Goal: Task Accomplishment & Management: Use online tool/utility

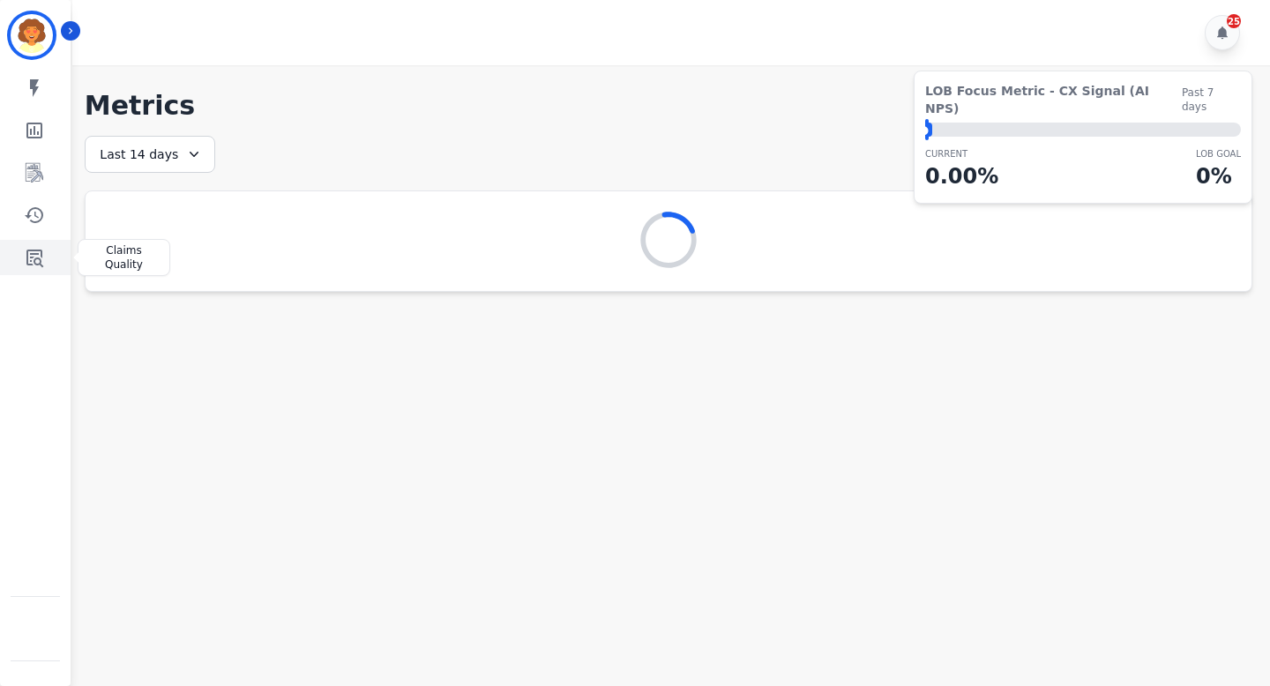
click at [43, 251] on icon "Sidebar" at bounding box center [34, 257] width 21 height 21
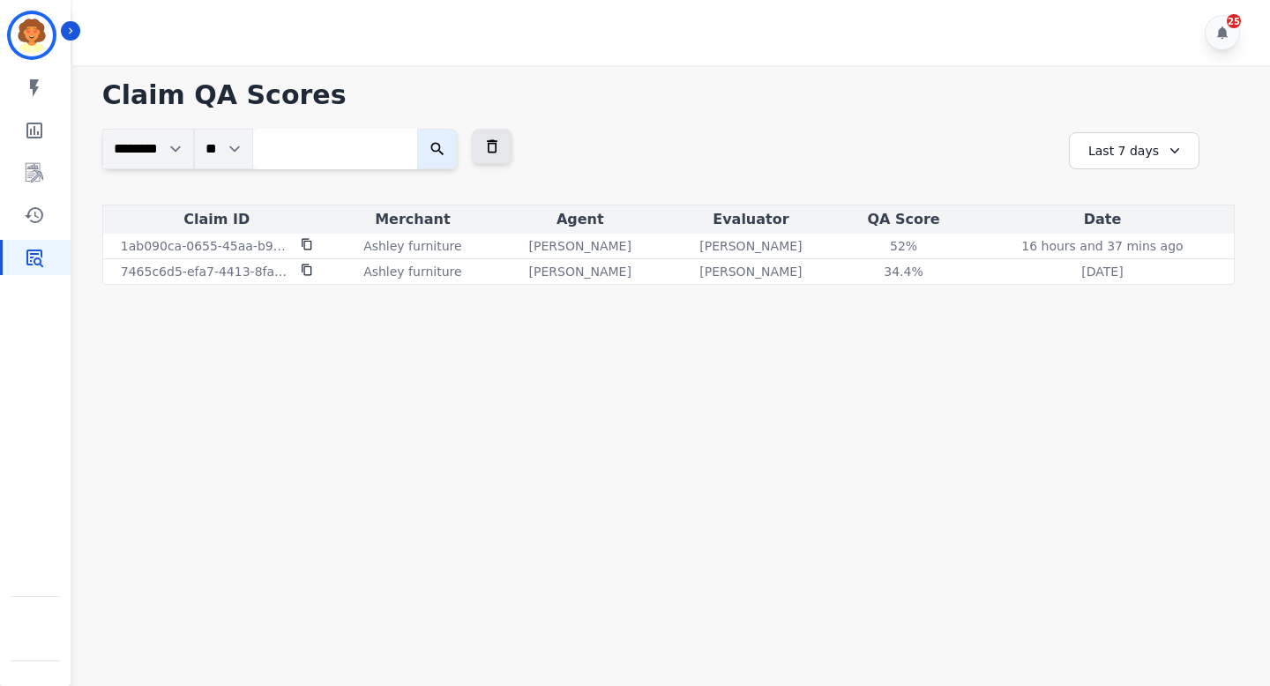
click at [1123, 159] on div "Last 7 days" at bounding box center [1134, 150] width 130 height 37
click at [1131, 280] on li "Last 14 days" at bounding box center [1145, 280] width 88 height 18
click at [1169, 147] on icon at bounding box center [1178, 151] width 18 height 18
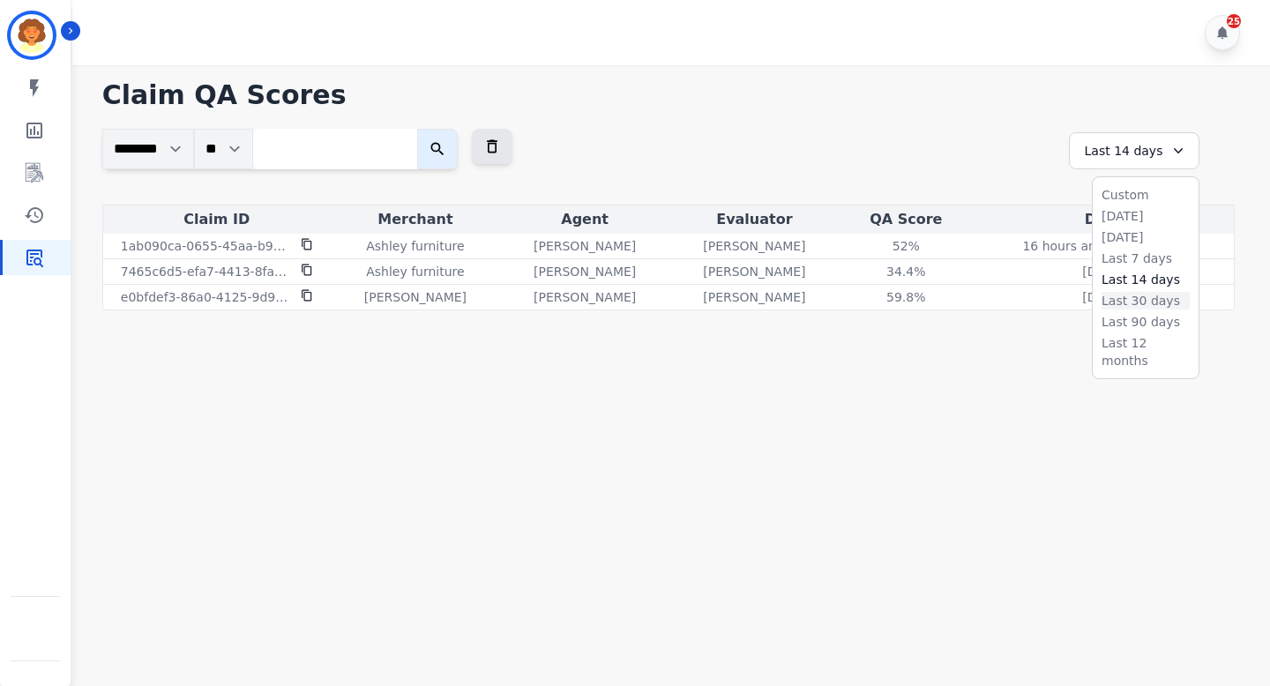
click at [1142, 301] on li "Last 30 days" at bounding box center [1145, 301] width 88 height 18
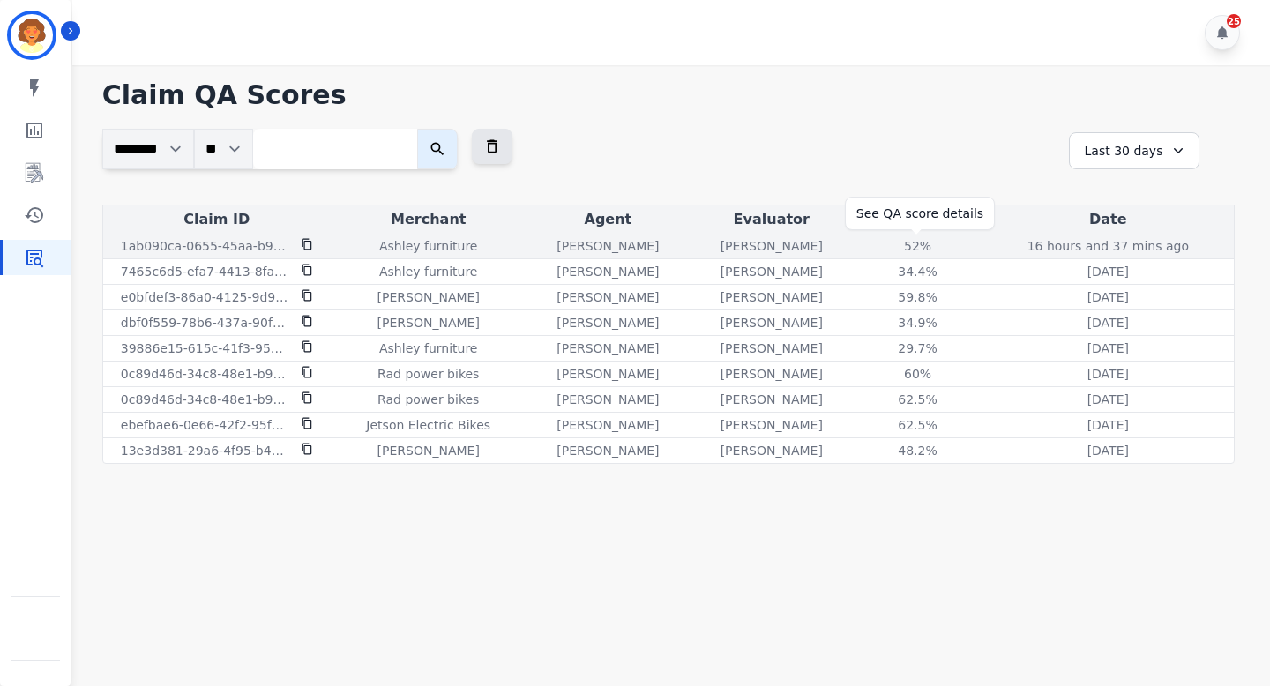
click at [913, 246] on div "52%" at bounding box center [917, 246] width 79 height 18
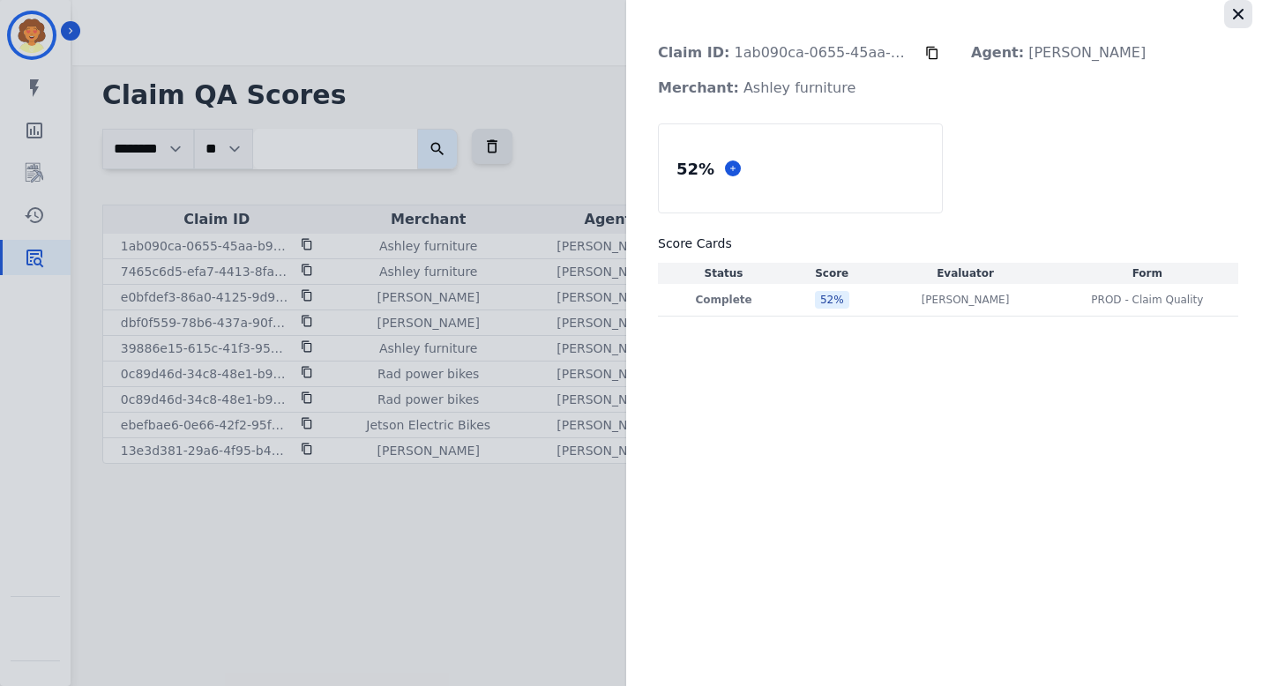
click at [1239, 18] on icon "button" at bounding box center [1238, 14] width 18 height 18
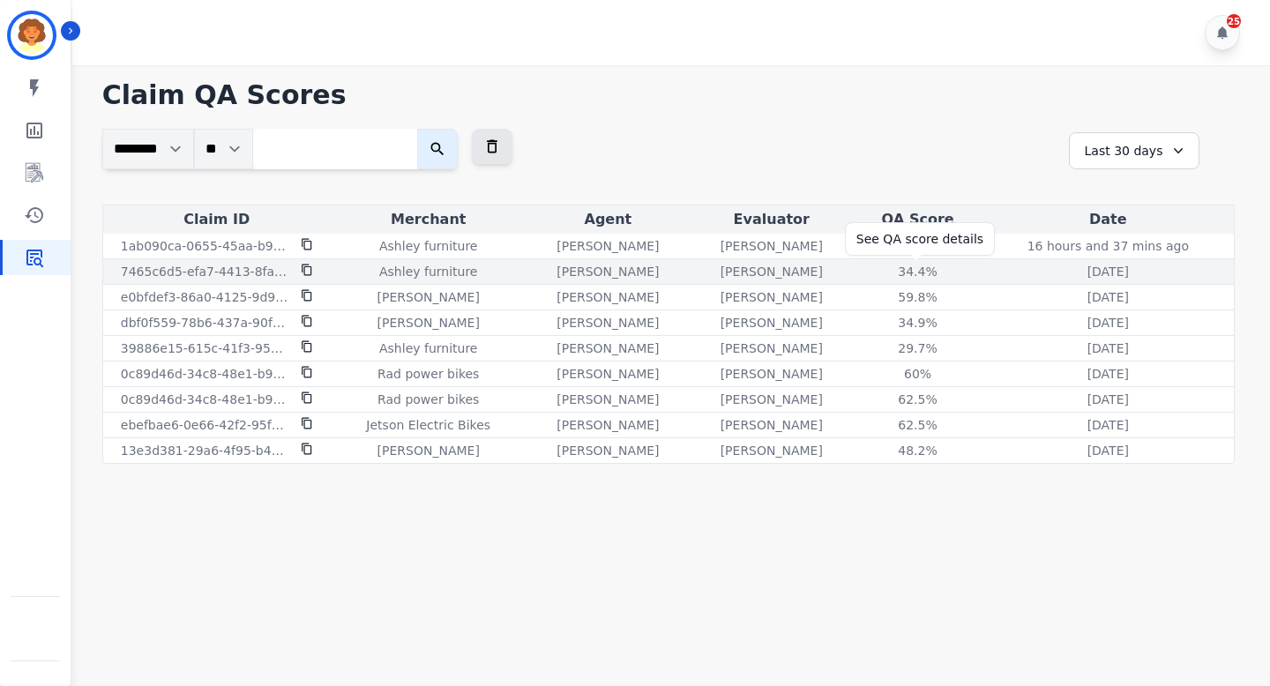
click at [913, 273] on div "34.4%" at bounding box center [917, 272] width 79 height 18
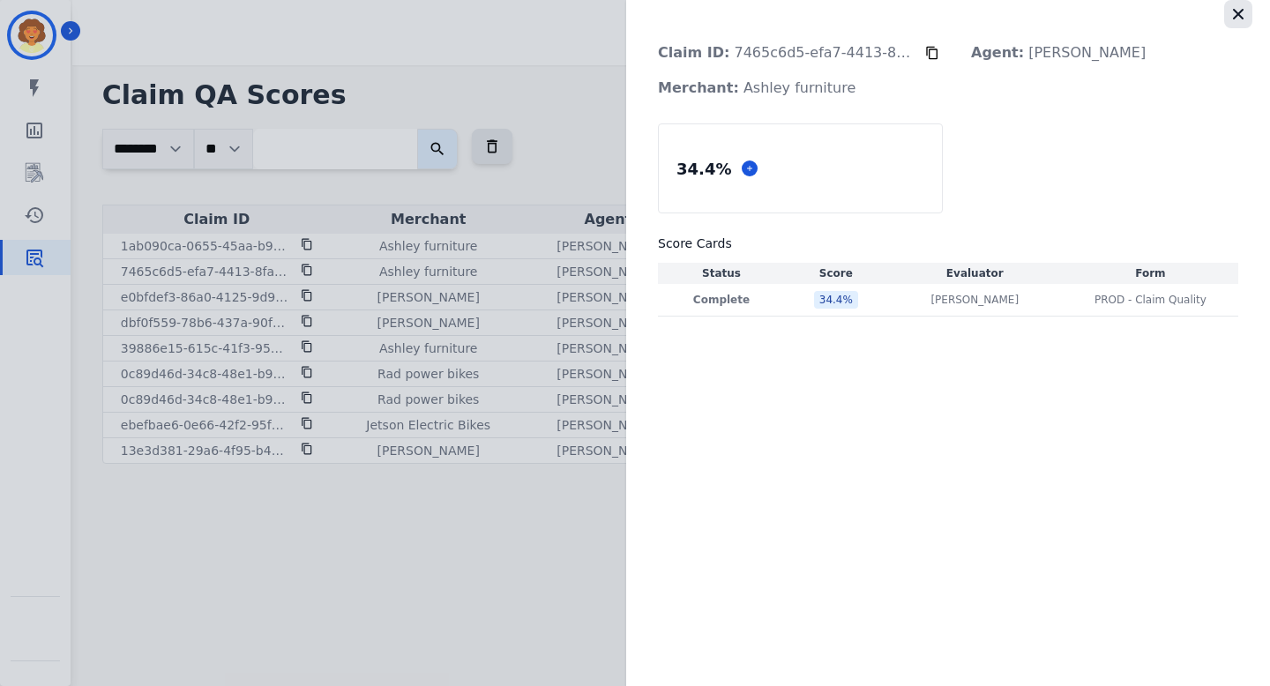
click at [1244, 16] on icon "button" at bounding box center [1238, 14] width 18 height 18
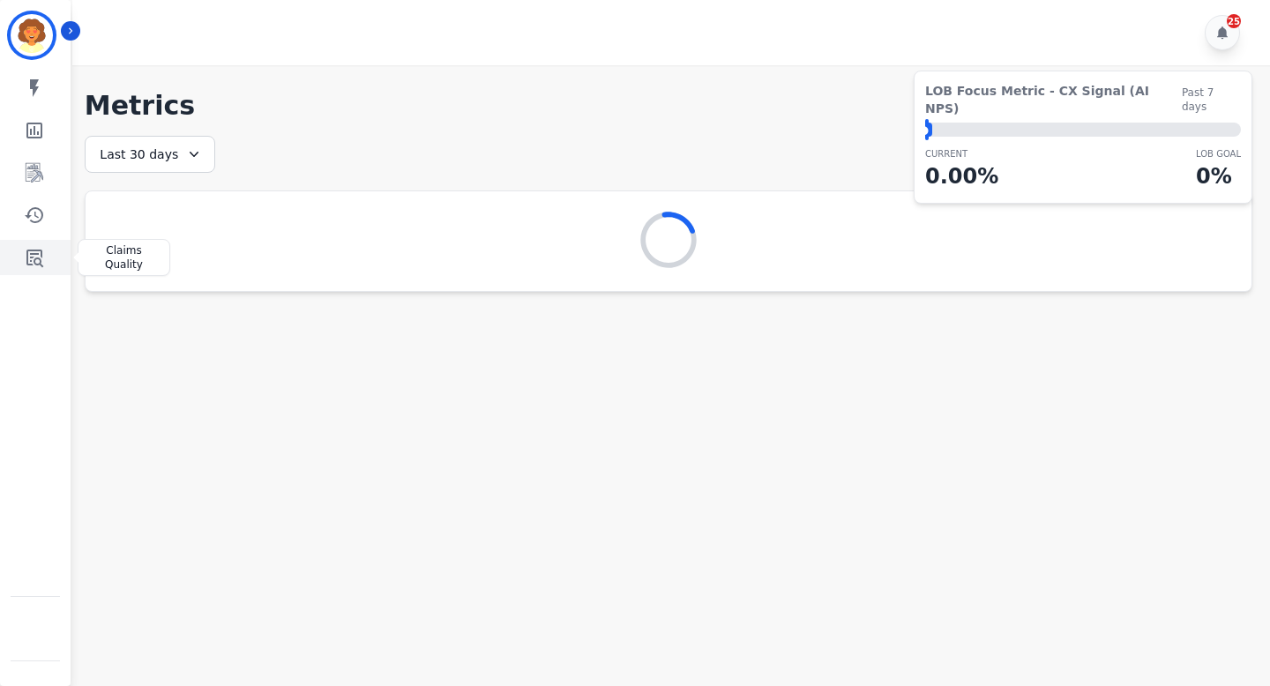
click at [41, 255] on icon "Sidebar" at bounding box center [34, 259] width 17 height 18
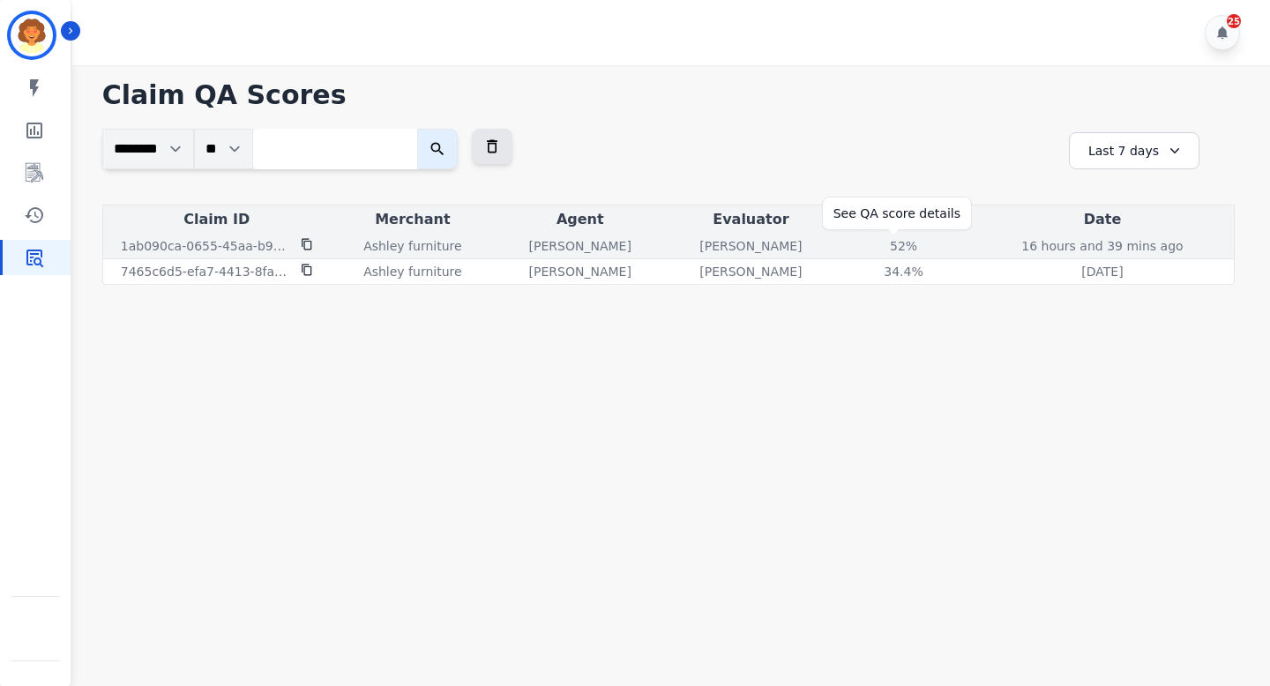
click at [895, 247] on div "52%" at bounding box center [903, 246] width 79 height 18
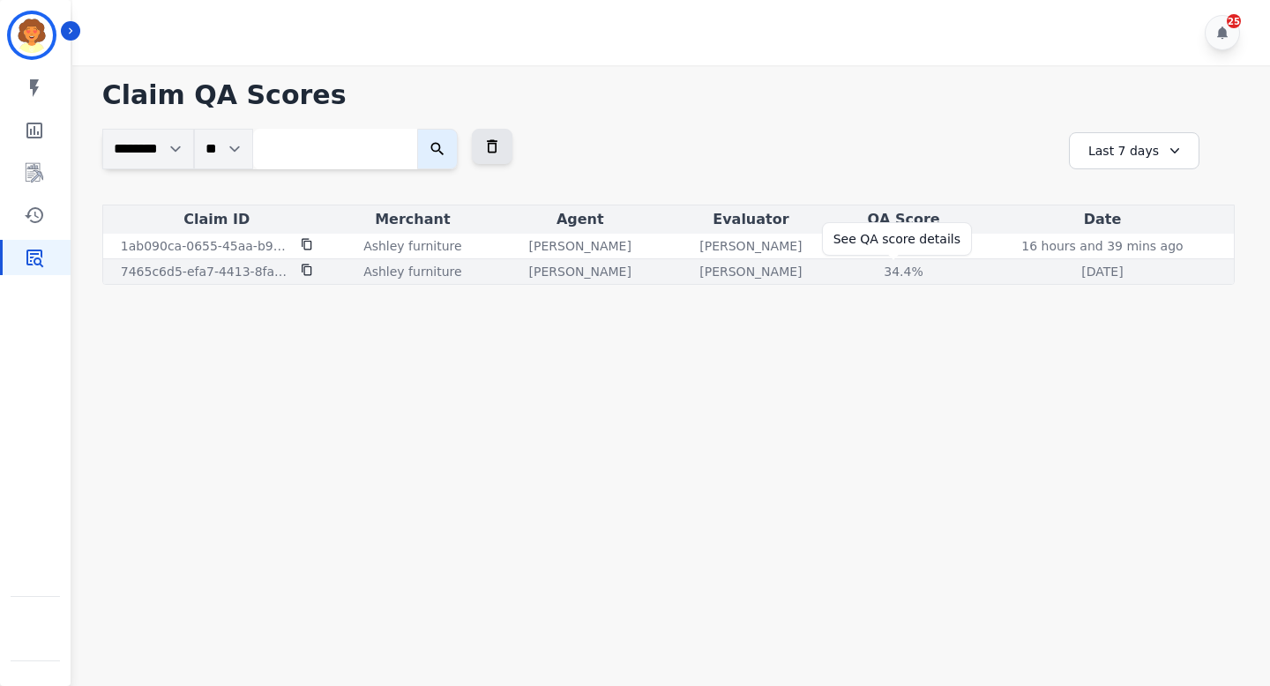
click at [885, 272] on div "34.4%" at bounding box center [903, 272] width 79 height 18
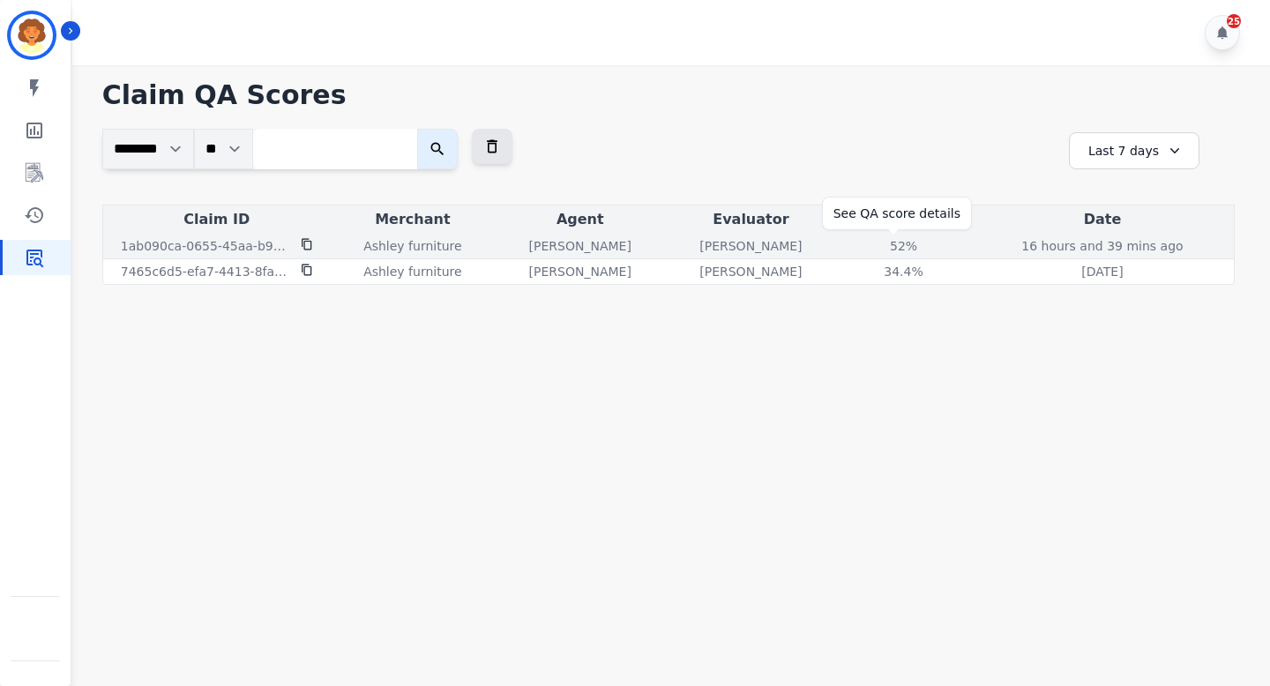
click at [892, 245] on div "52%" at bounding box center [903, 246] width 79 height 18
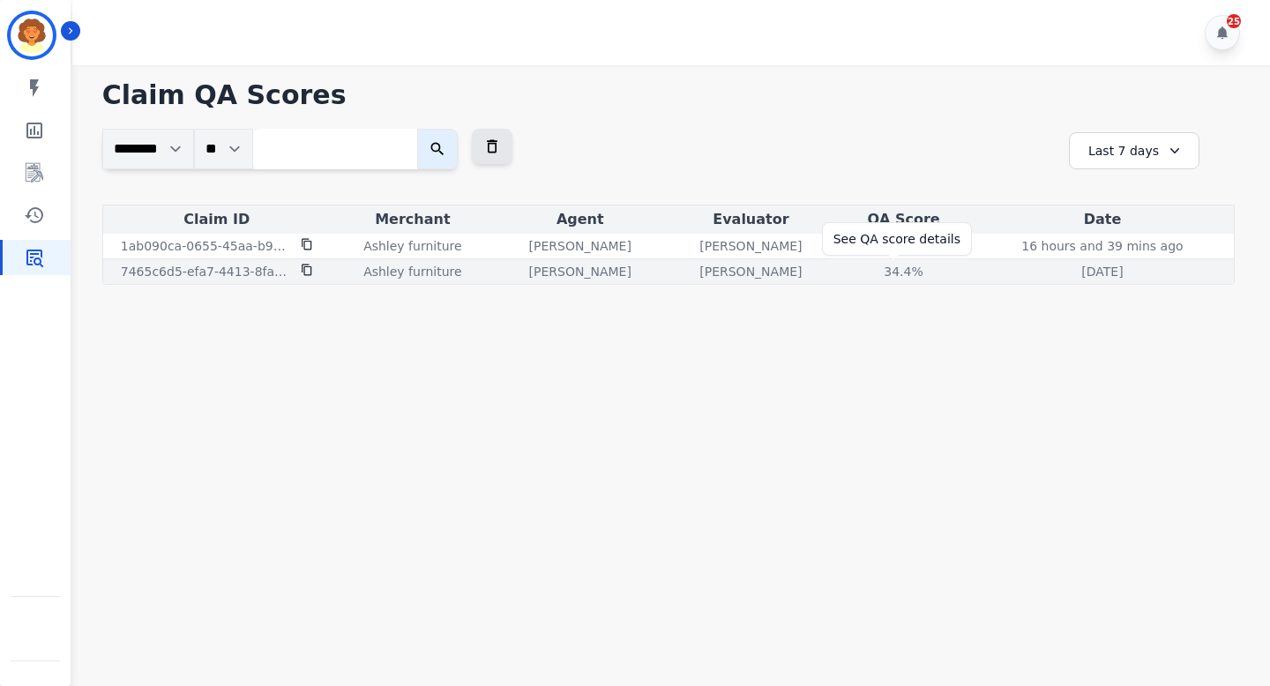
click at [875, 265] on div "34.4%" at bounding box center [903, 272] width 79 height 18
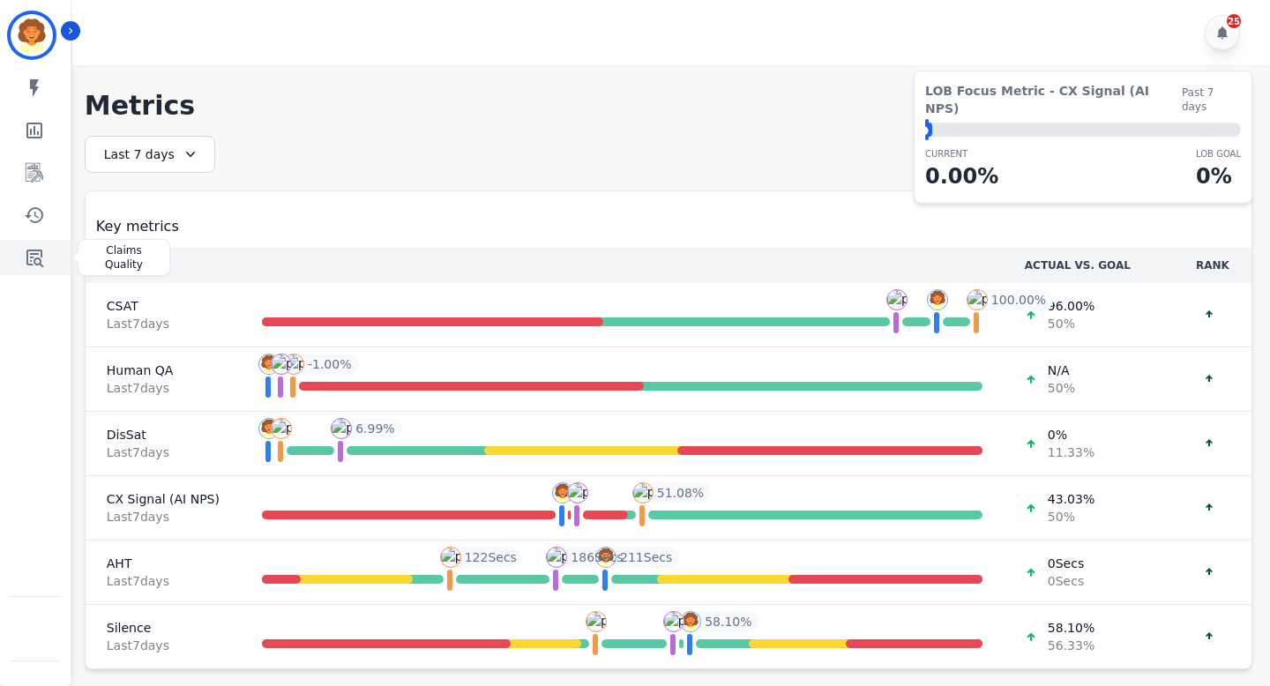
click at [20, 264] on link "Sidebar" at bounding box center [37, 257] width 68 height 35
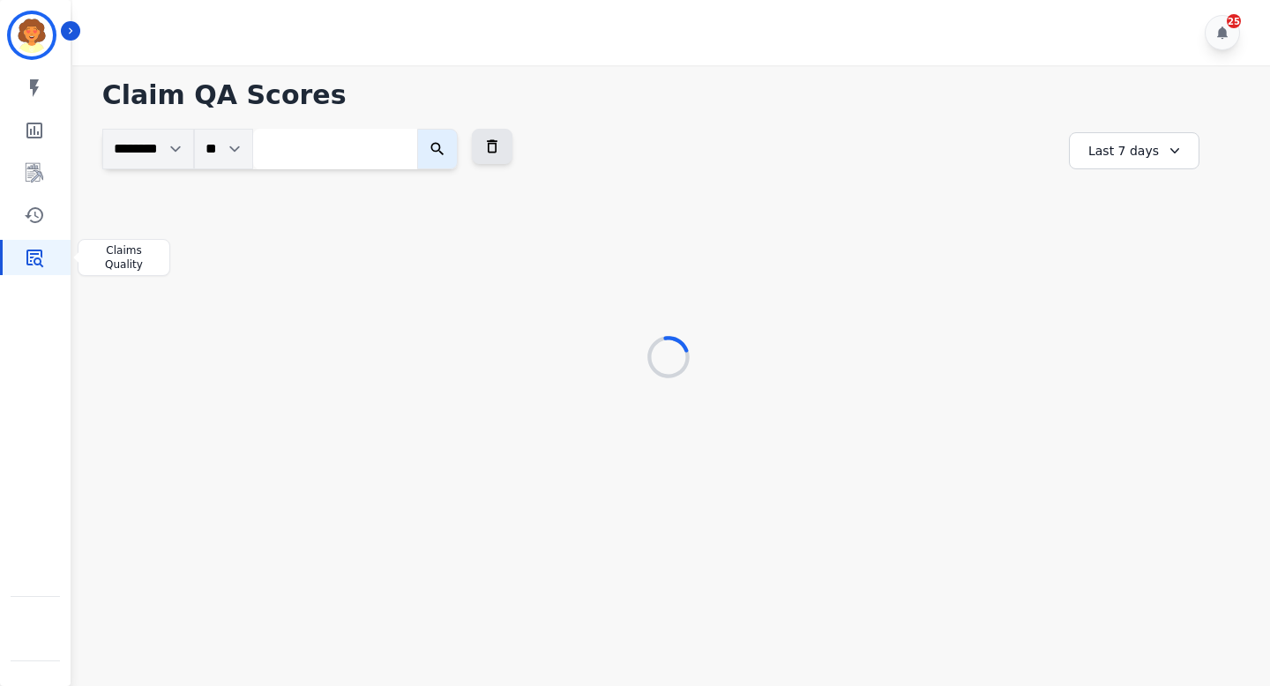
click at [46, 255] on link "Sidebar" at bounding box center [37, 257] width 68 height 35
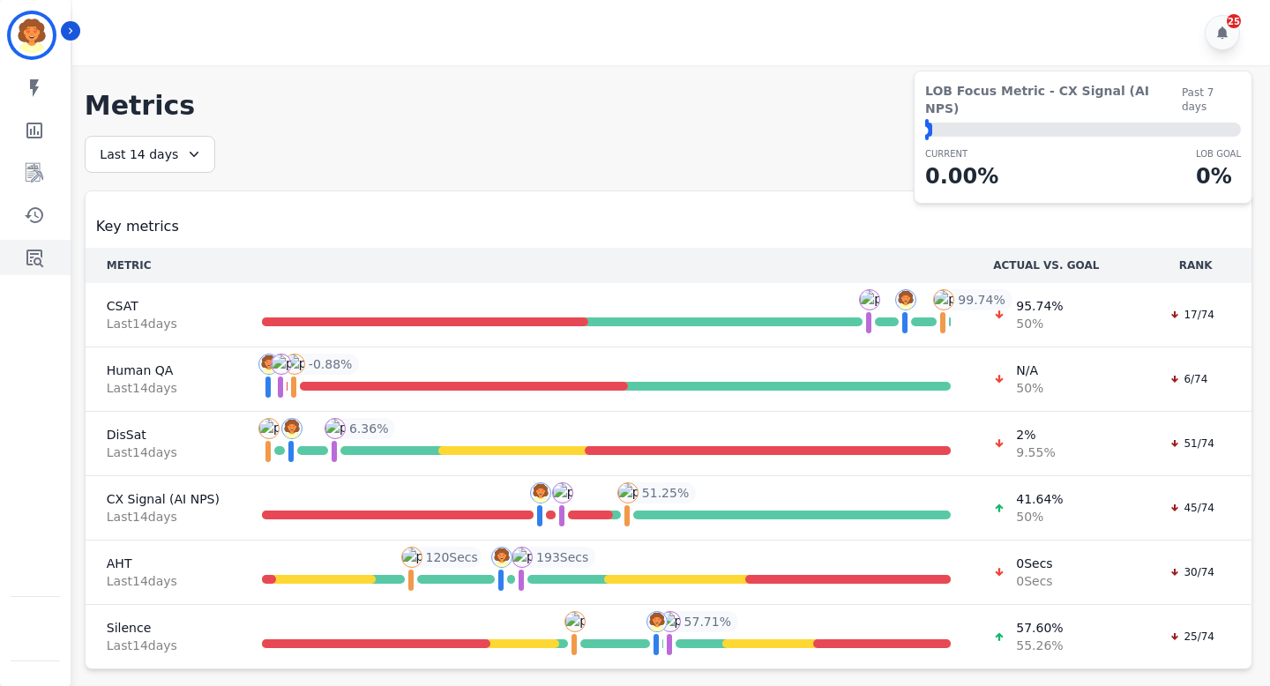
click at [28, 243] on link "Sidebar" at bounding box center [37, 257] width 68 height 35
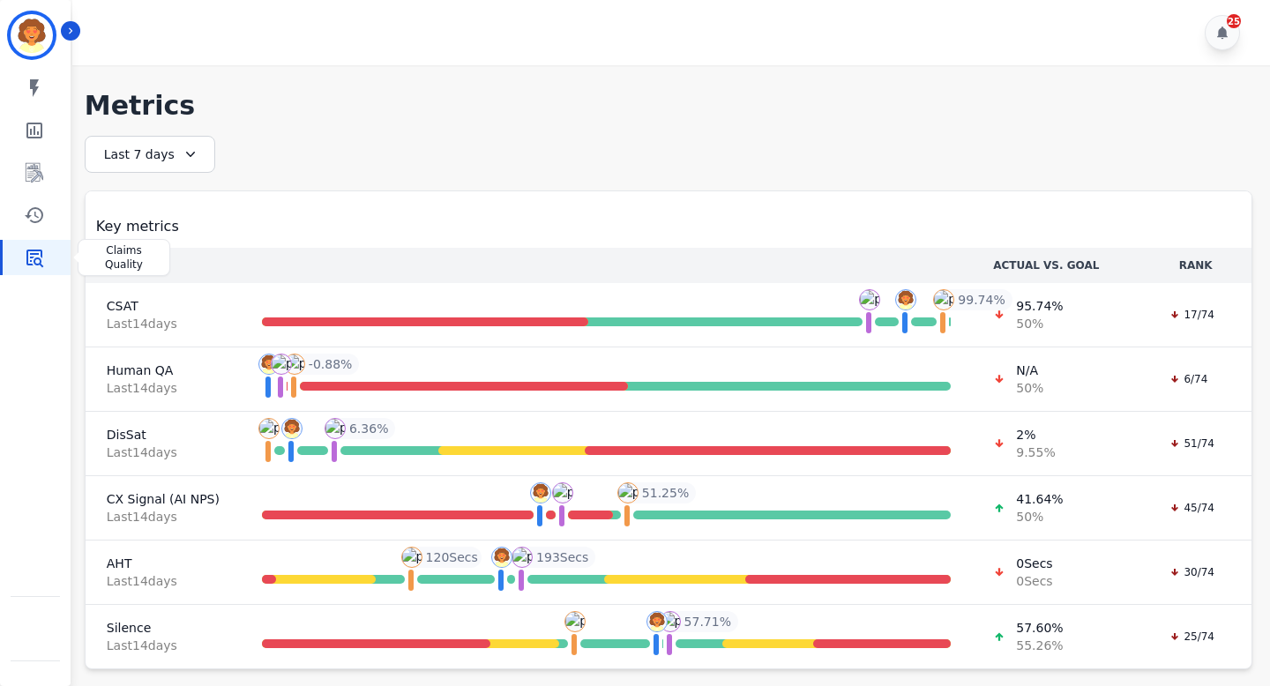
click at [33, 274] on link "Sidebar" at bounding box center [37, 257] width 68 height 35
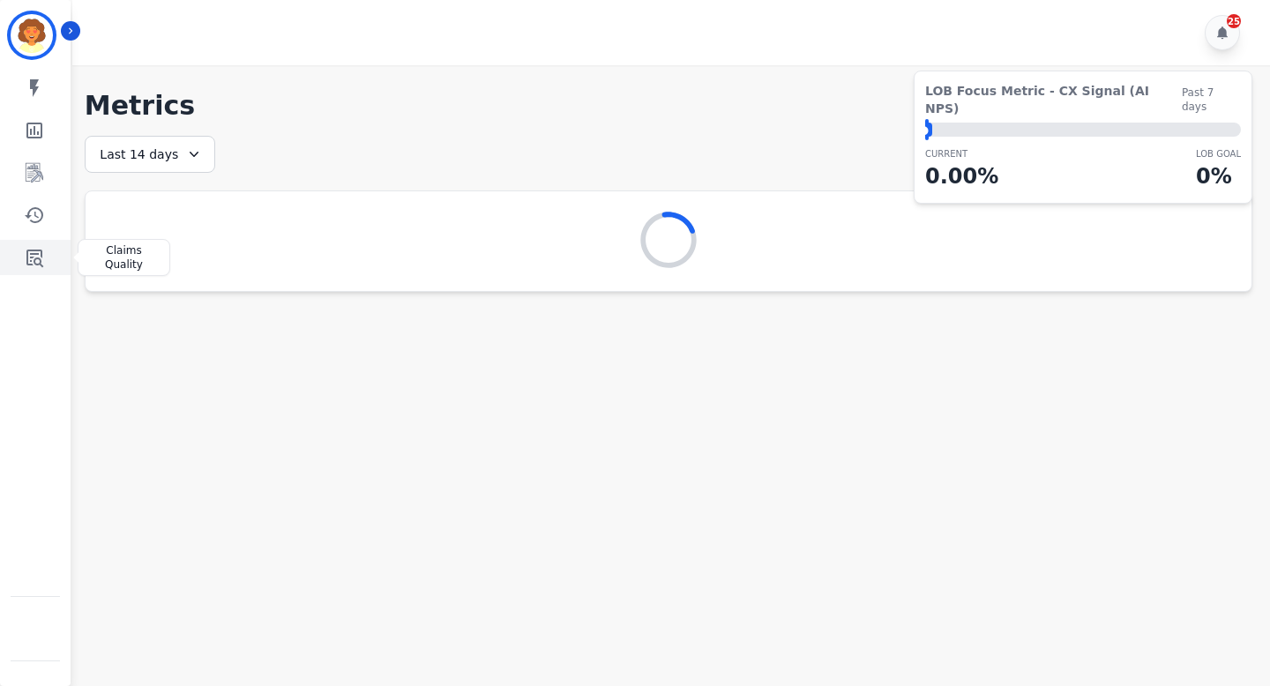
click at [50, 253] on link "Sidebar" at bounding box center [37, 257] width 68 height 35
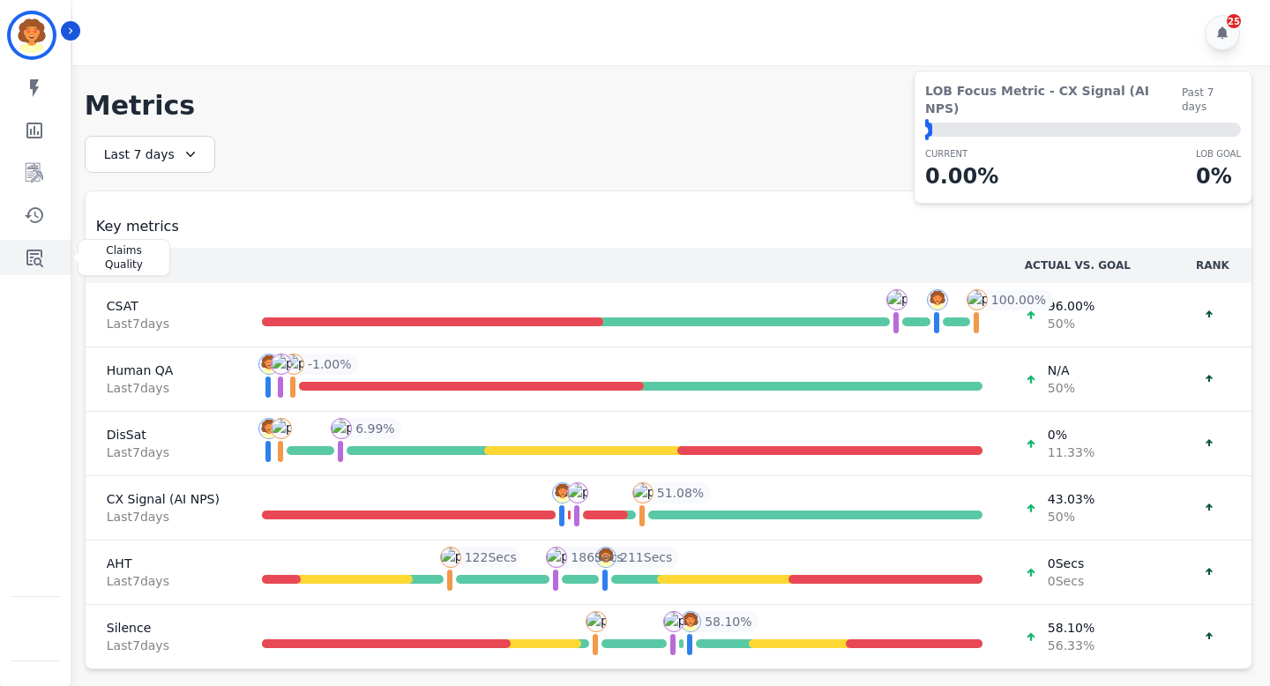
click at [31, 254] on icon "Sidebar" at bounding box center [34, 259] width 17 height 18
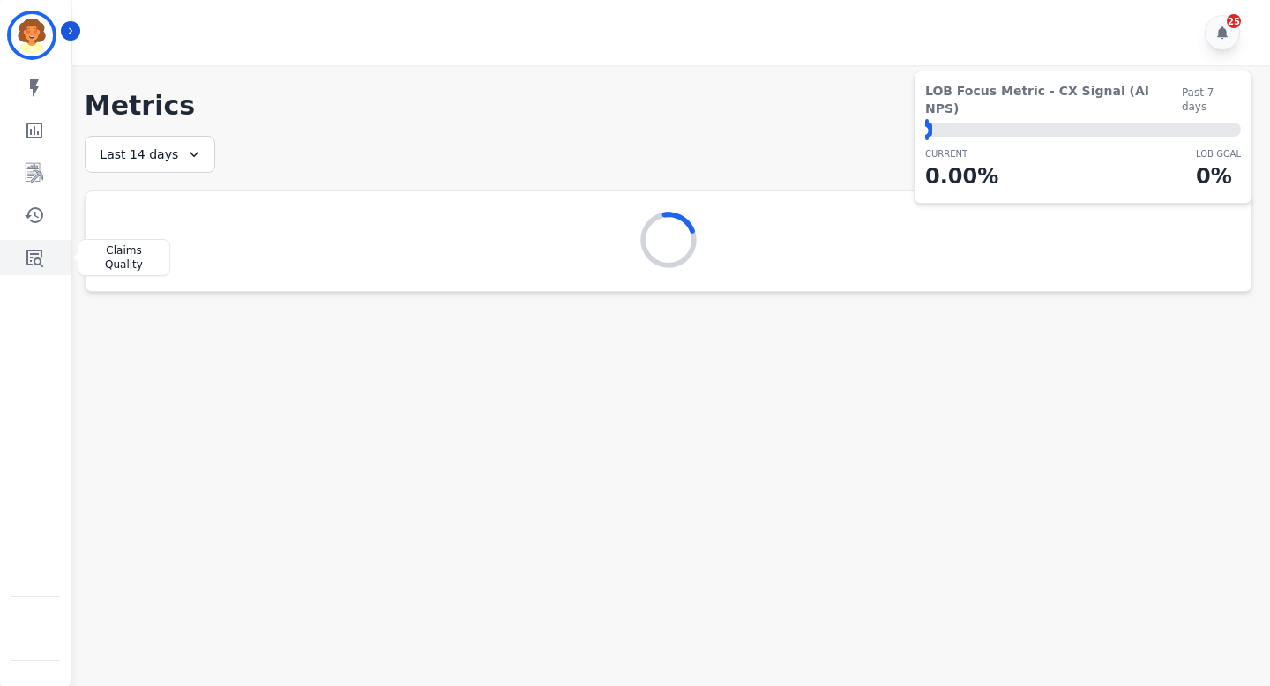
click at [16, 257] on link "Sidebar" at bounding box center [37, 257] width 68 height 35
click at [42, 257] on icon "Sidebar" at bounding box center [34, 257] width 21 height 21
click at [50, 253] on link "Sidebar" at bounding box center [37, 257] width 68 height 35
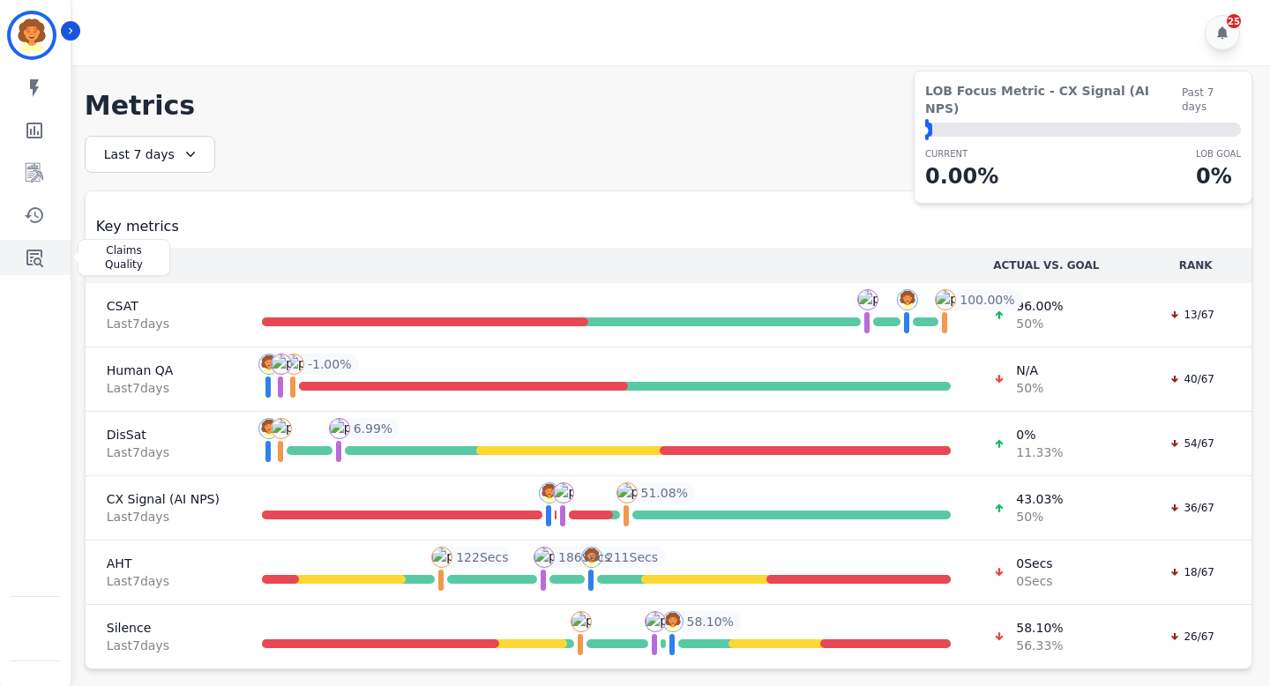
click at [32, 268] on link "Sidebar" at bounding box center [37, 257] width 68 height 35
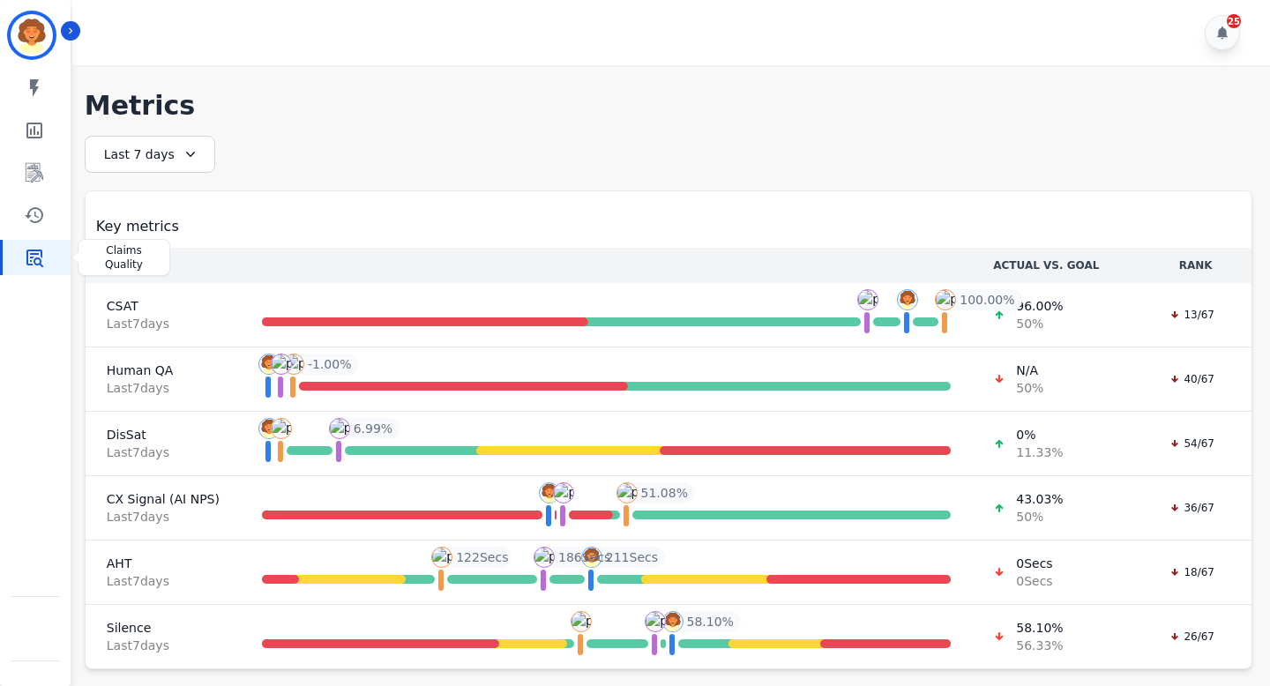
click at [34, 250] on icon "Sidebar" at bounding box center [34, 257] width 21 height 21
click at [37, 210] on icon "Sidebar" at bounding box center [34, 215] width 21 height 21
click at [40, 252] on icon "Sidebar" at bounding box center [34, 257] width 21 height 21
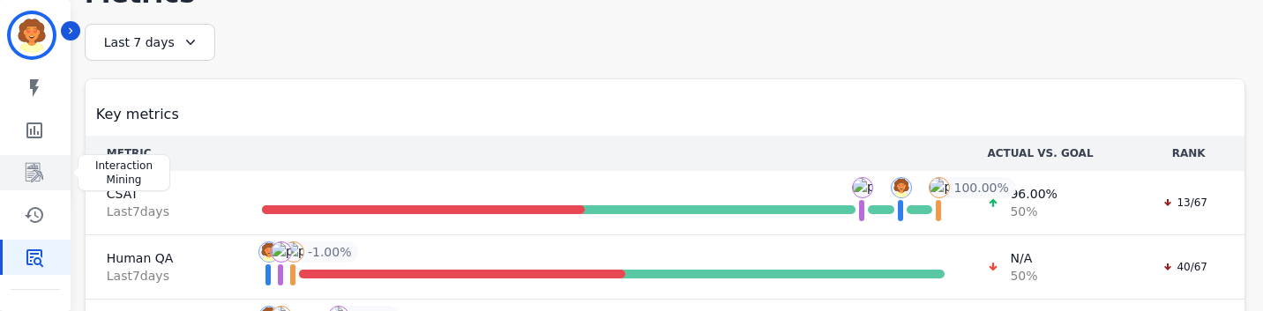
scroll to position [115, 0]
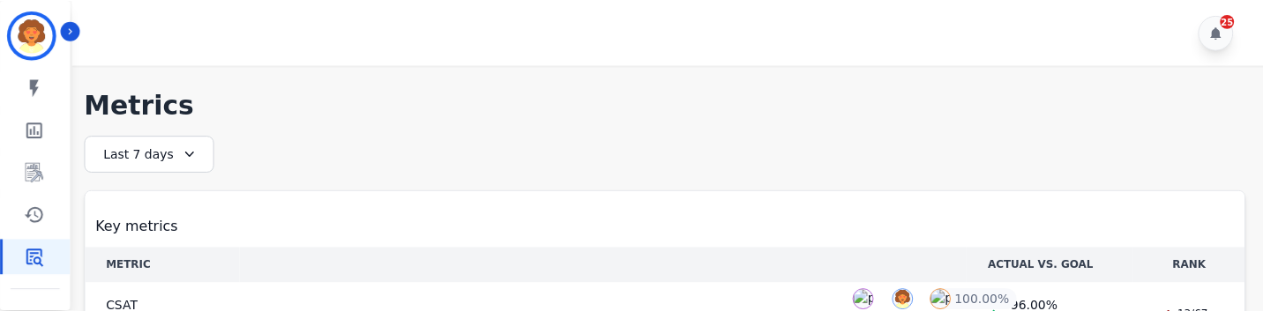
scroll to position [115, 0]
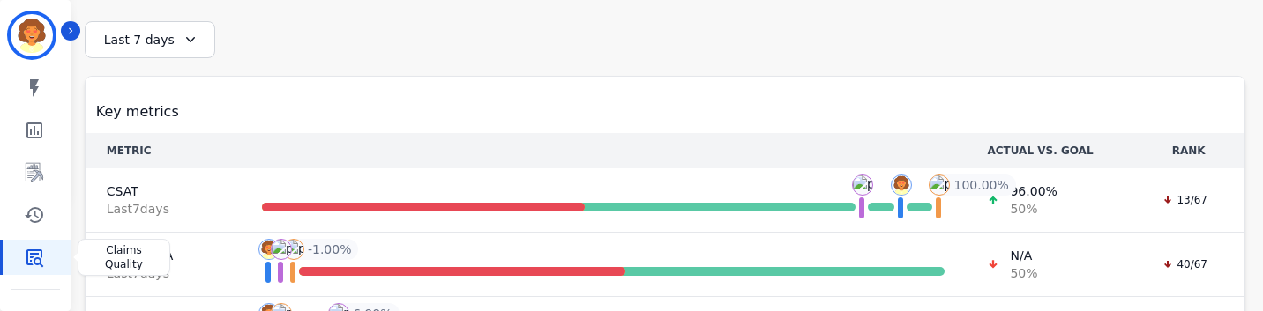
click at [34, 251] on icon "Sidebar" at bounding box center [34, 257] width 21 height 21
click at [34, 254] on icon "Sidebar" at bounding box center [34, 259] width 17 height 18
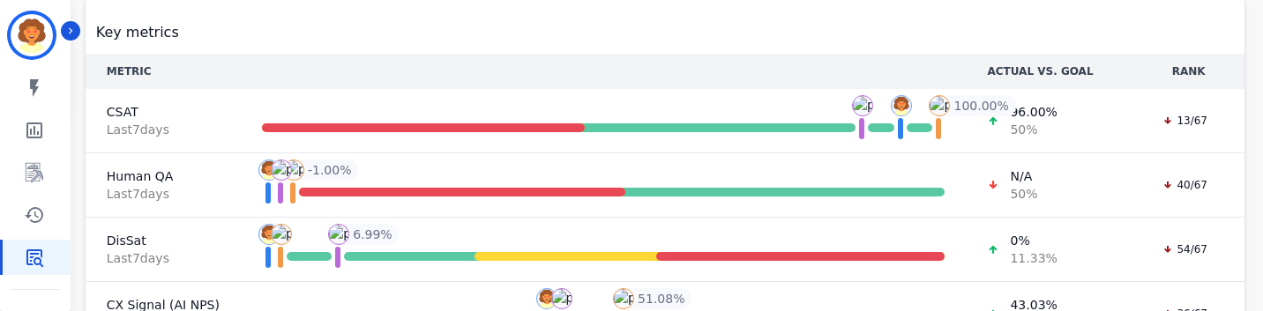
scroll to position [226, 0]
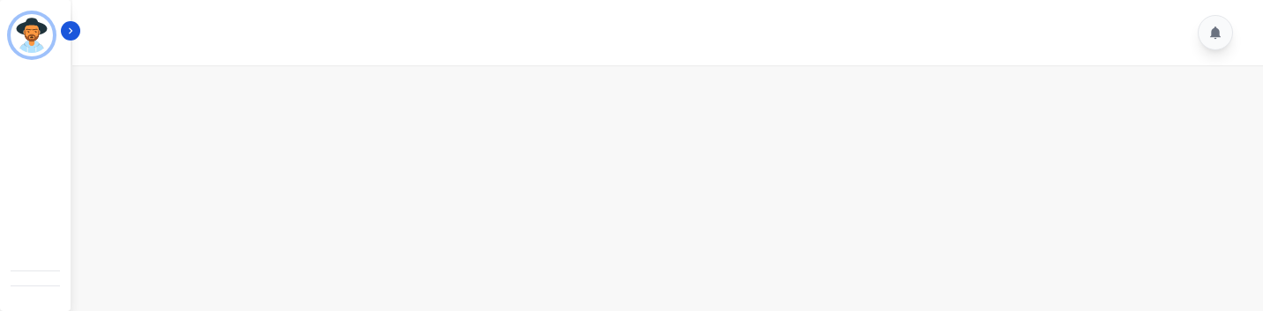
scroll to position [19, 0]
click at [1096, 63] on div at bounding box center [670, 32] width 1196 height 65
drag, startPoint x: 714, startPoint y: 309, endPoint x: 704, endPoint y: 547, distance: 237.4
click at [704, 310] on html "A Agent ID: 123 Help Log out Icon description" at bounding box center [631, 165] width 1263 height 330
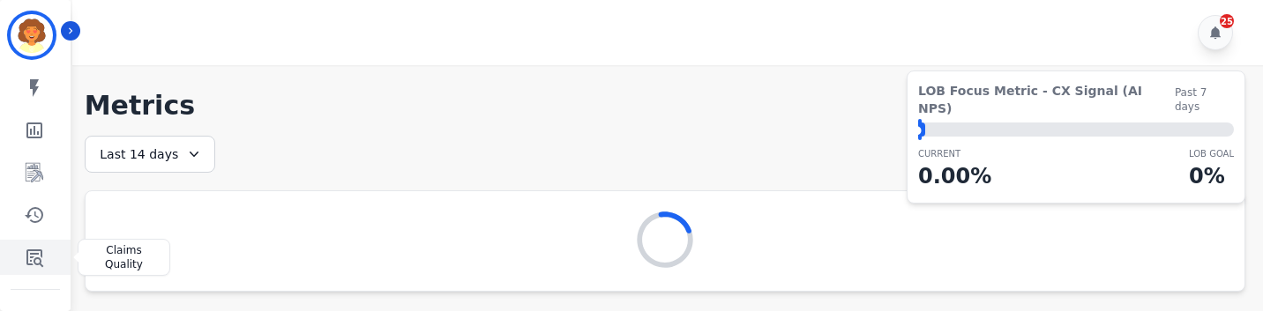
click at [39, 258] on icon "Sidebar" at bounding box center [34, 259] width 17 height 18
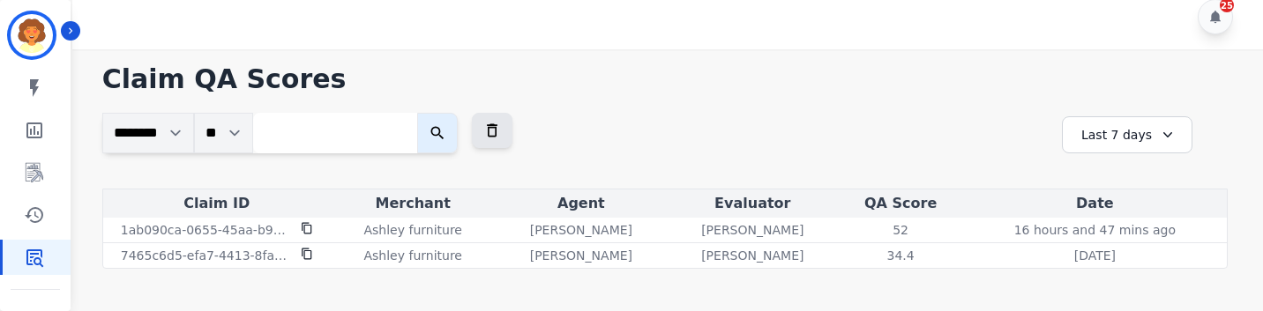
scroll to position [19, 0]
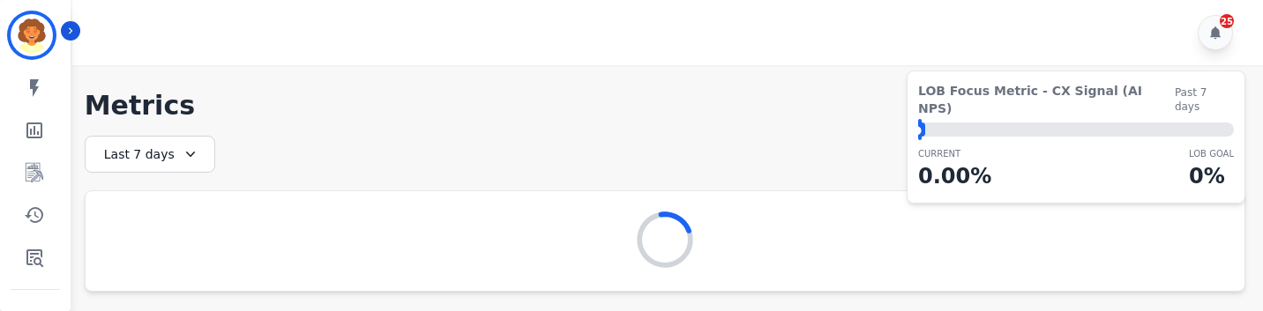
click at [317, 238] on div at bounding box center [665, 240] width 1159 height 57
click at [52, 247] on link "Sidebar" at bounding box center [37, 257] width 68 height 35
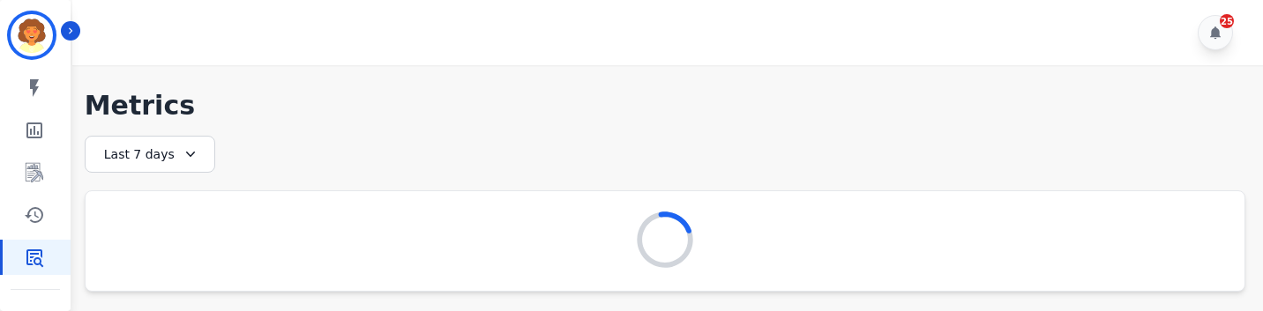
scroll to position [19, 0]
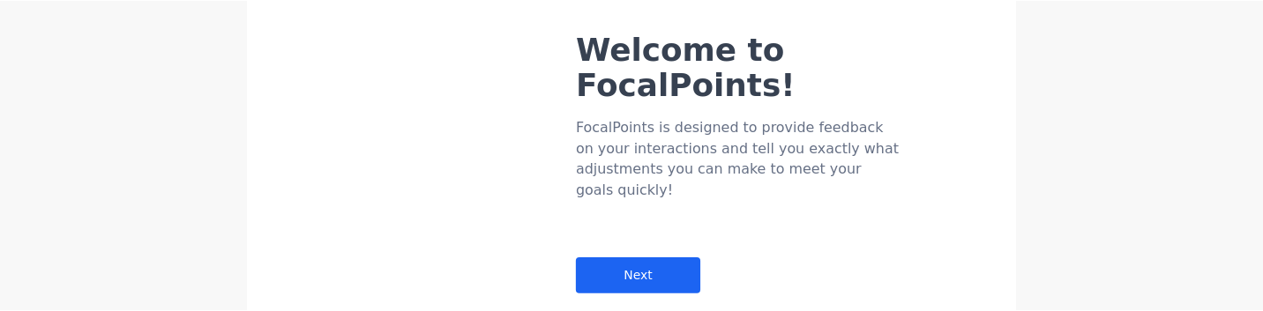
scroll to position [19, 0]
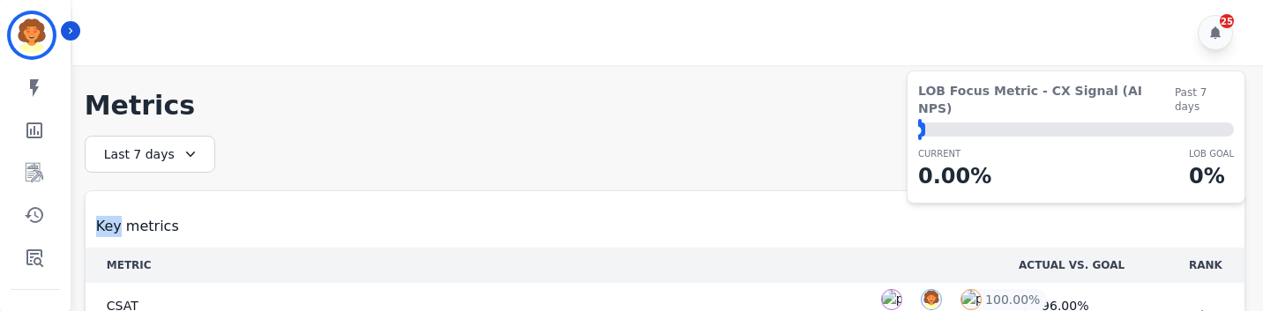
click at [703, 196] on caption "Key metrics" at bounding box center [665, 219] width 1159 height 56
click at [28, 271] on link "Sidebar" at bounding box center [37, 257] width 68 height 35
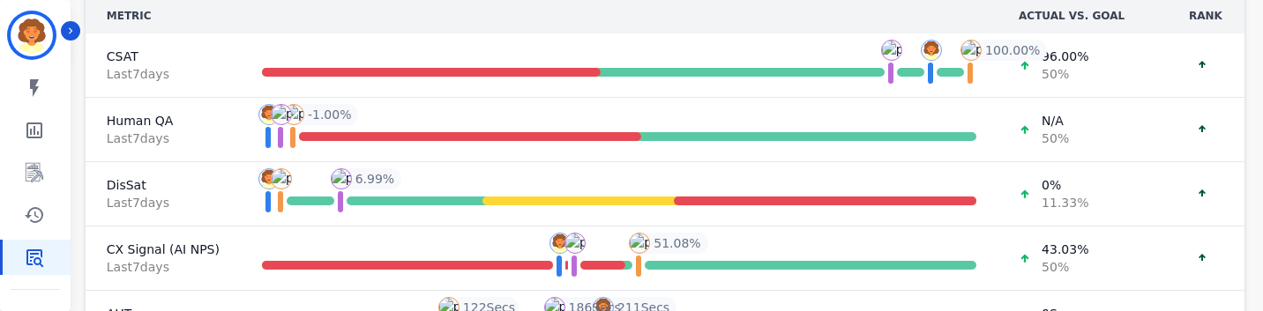
scroll to position [257, 0]
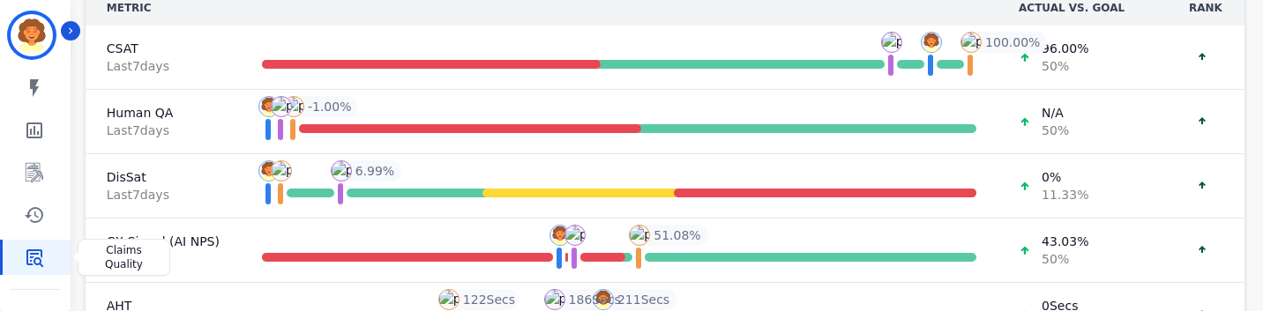
click at [35, 260] on icon "Sidebar" at bounding box center [34, 257] width 21 height 21
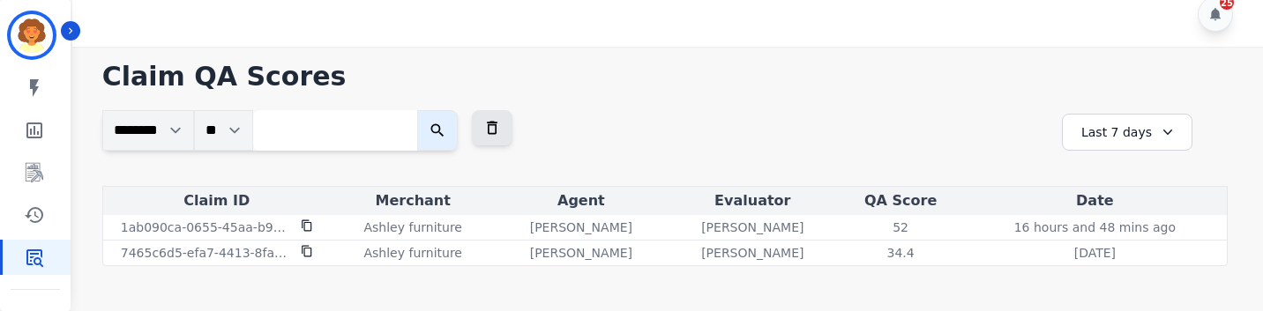
scroll to position [19, 0]
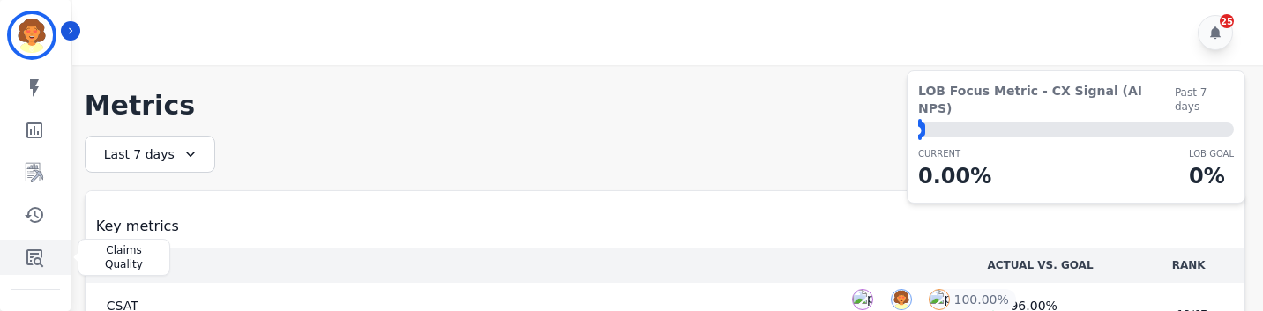
click at [33, 257] on icon "Sidebar" at bounding box center [34, 259] width 17 height 18
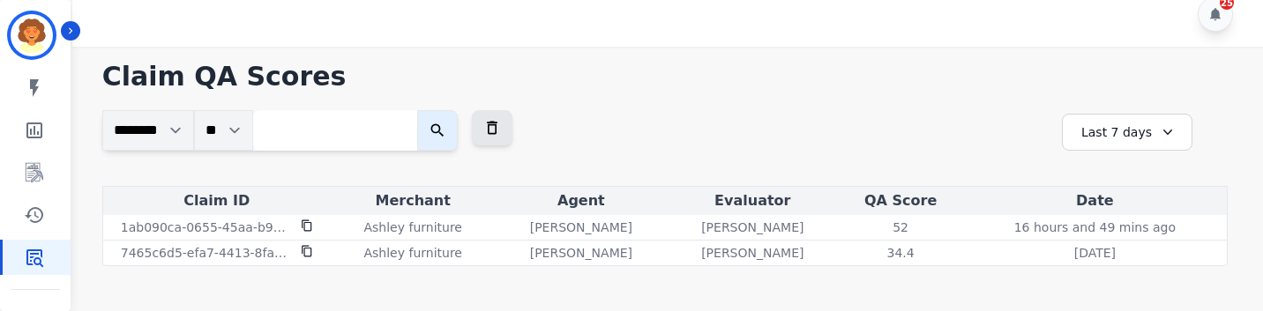
scroll to position [19, 0]
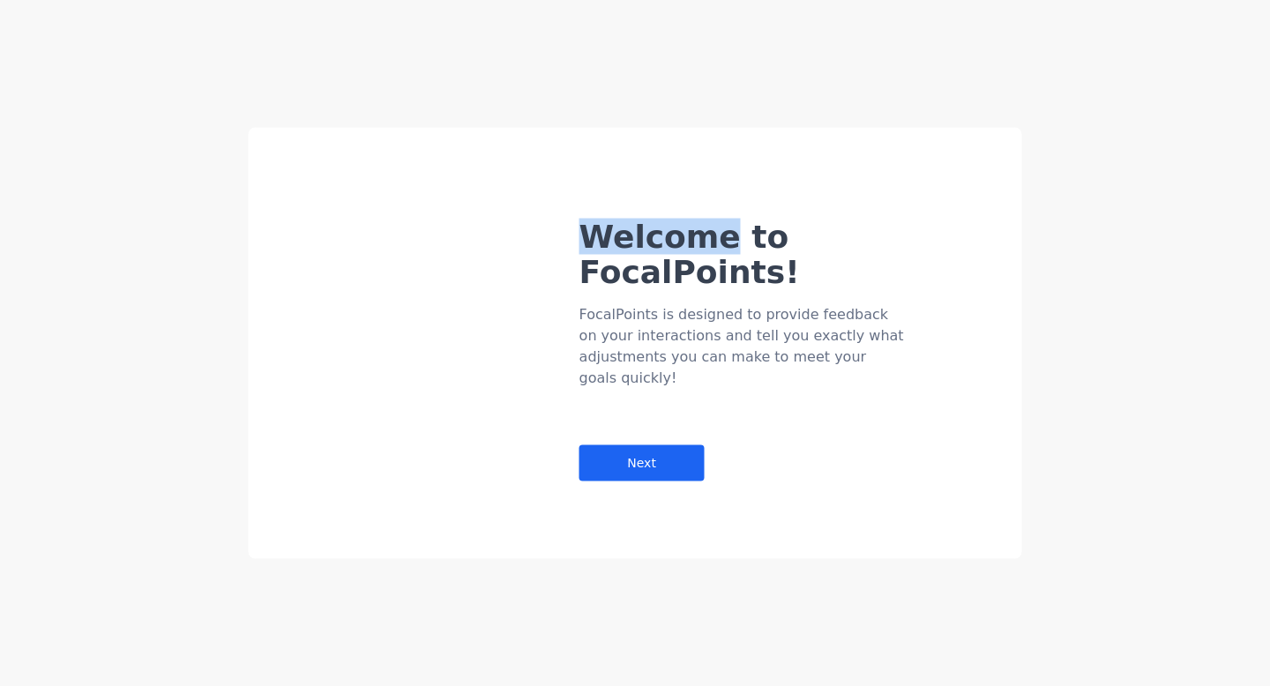
click at [141, 137] on div "Welcome to FocalPoints! FocalPoints is designed to provide feedback on your int…" at bounding box center [635, 343] width 1270 height 686
click at [692, 254] on div "Welcome to FocalPoints!" at bounding box center [784, 255] width 411 height 71
click at [620, 304] on div "FocalPoints is designed to provide feedback on your interactions and tell you e…" at bounding box center [742, 346] width 326 height 85
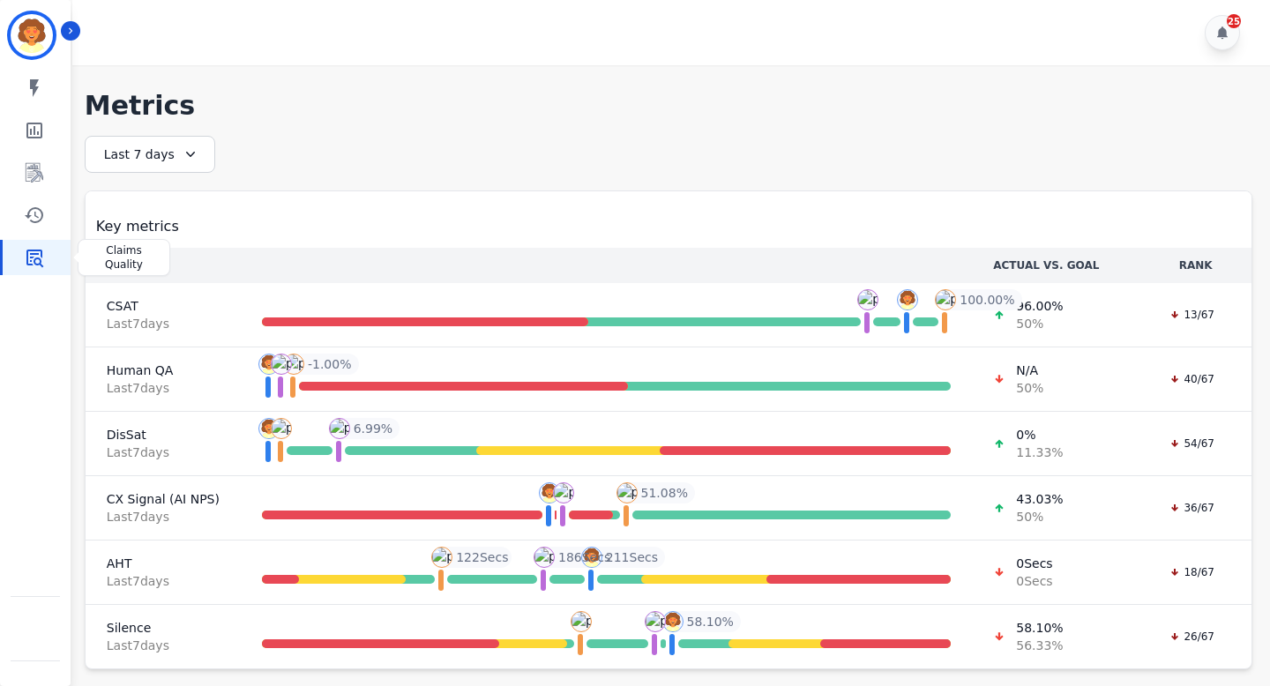
click at [30, 251] on icon "Sidebar" at bounding box center [34, 257] width 21 height 21
click at [36, 259] on icon "Sidebar" at bounding box center [34, 257] width 21 height 21
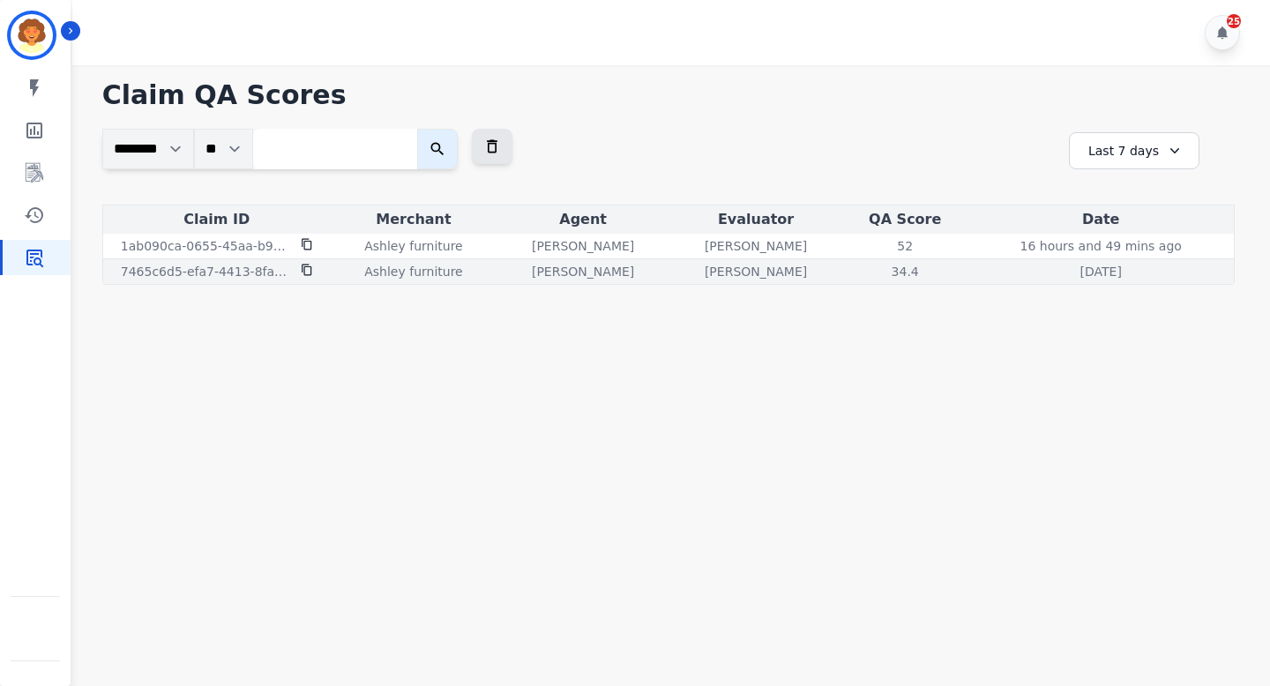
click at [876, 264] on div "34.4" at bounding box center [905, 272] width 118 height 18
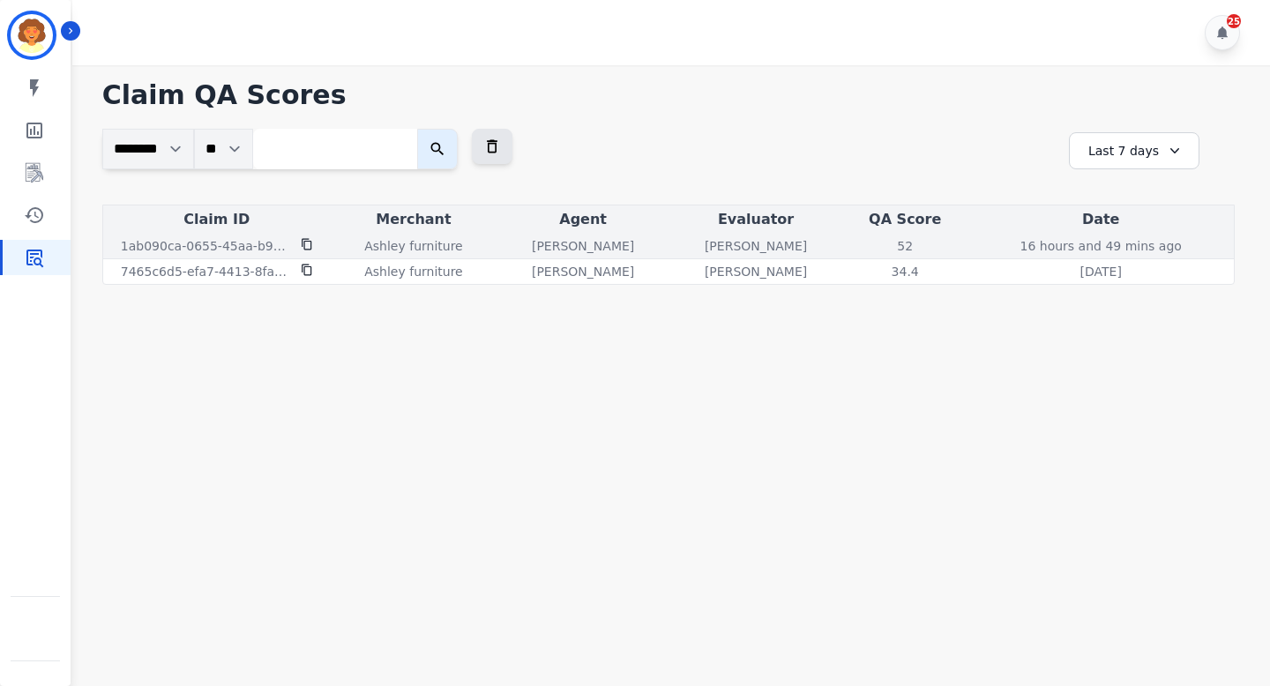
click at [903, 235] on td "52" at bounding box center [904, 247] width 125 height 26
click at [903, 238] on p "52" at bounding box center [905, 246] width 16 height 18
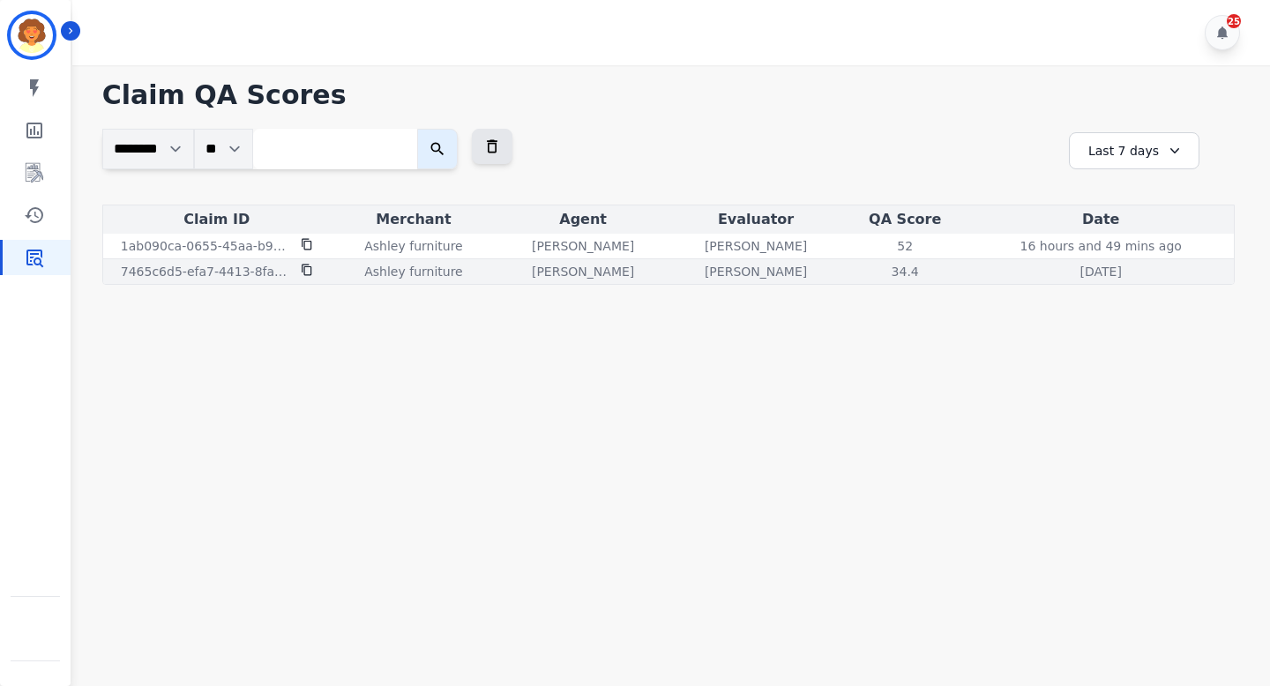
click at [900, 265] on p "34.4" at bounding box center [904, 272] width 27 height 18
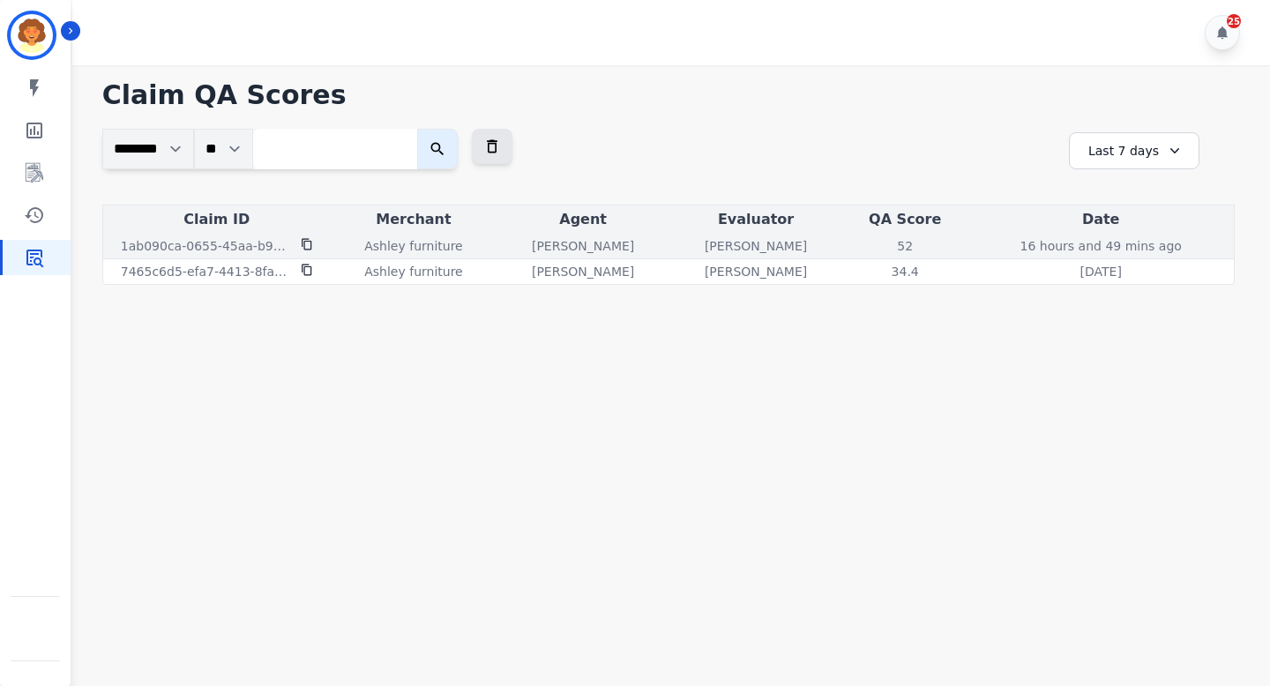
click at [900, 254] on td "52" at bounding box center [904, 247] width 125 height 26
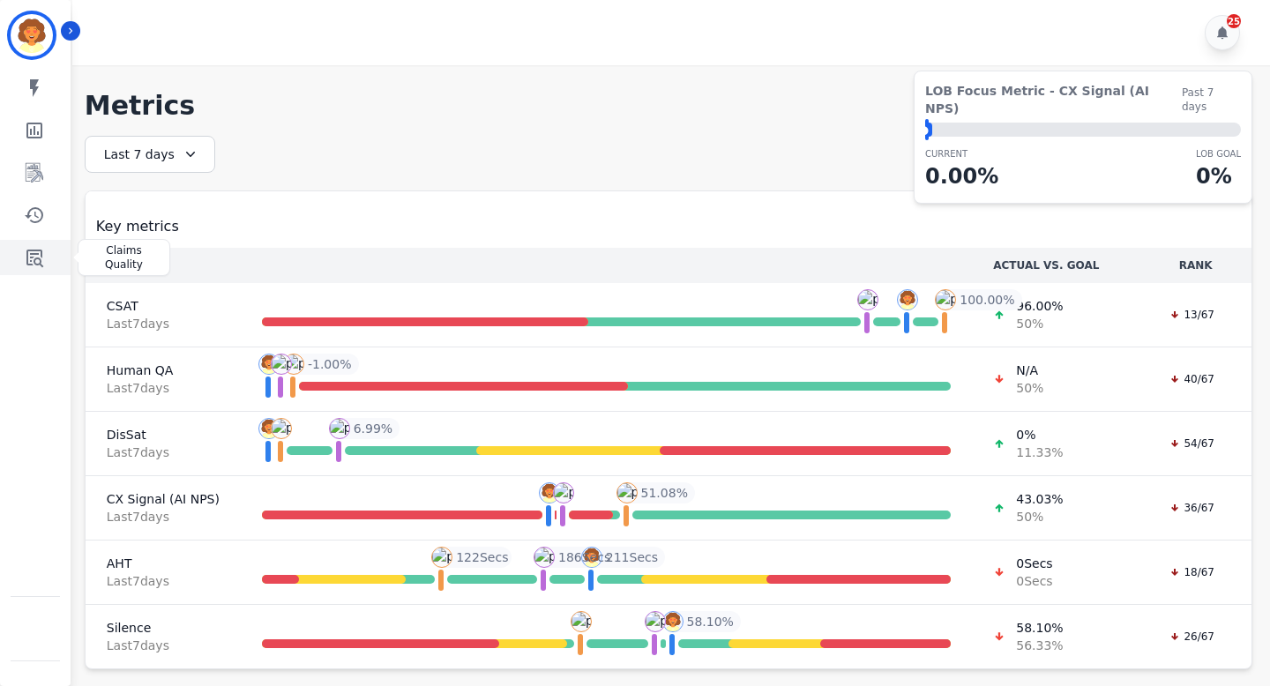
click at [37, 247] on icon "Sidebar" at bounding box center [34, 257] width 21 height 21
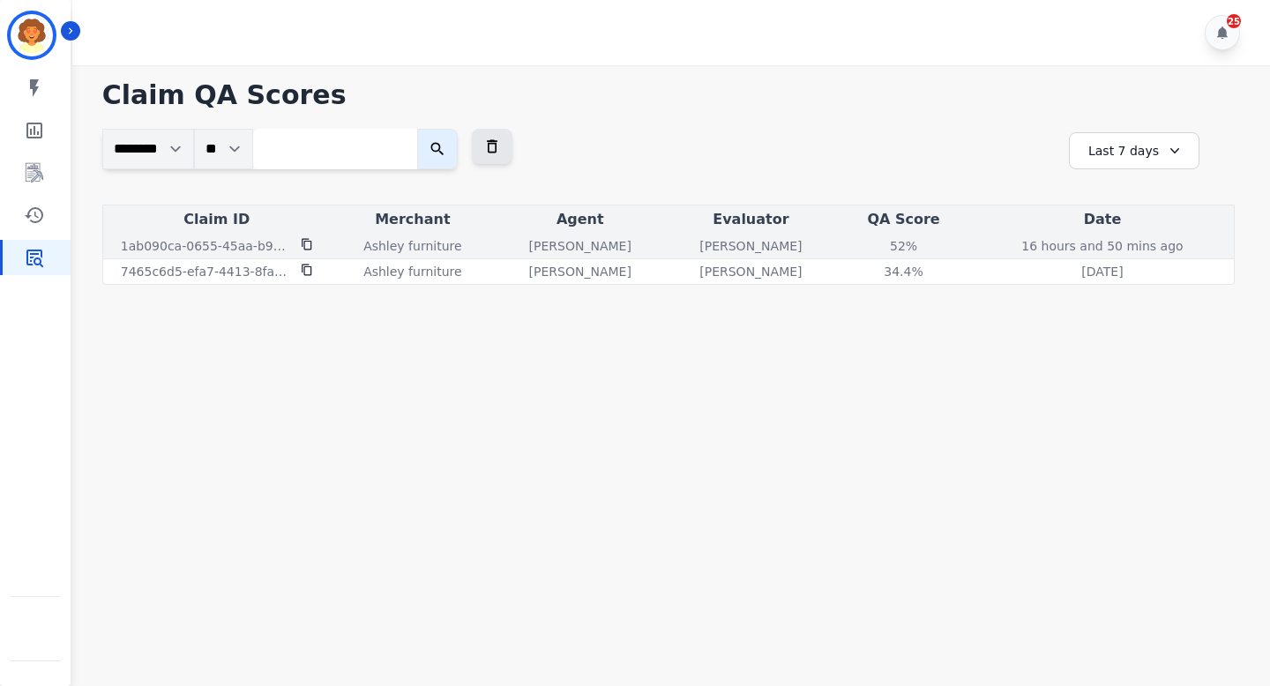
click at [890, 246] on div "52 %" at bounding box center [903, 246] width 79 height 18
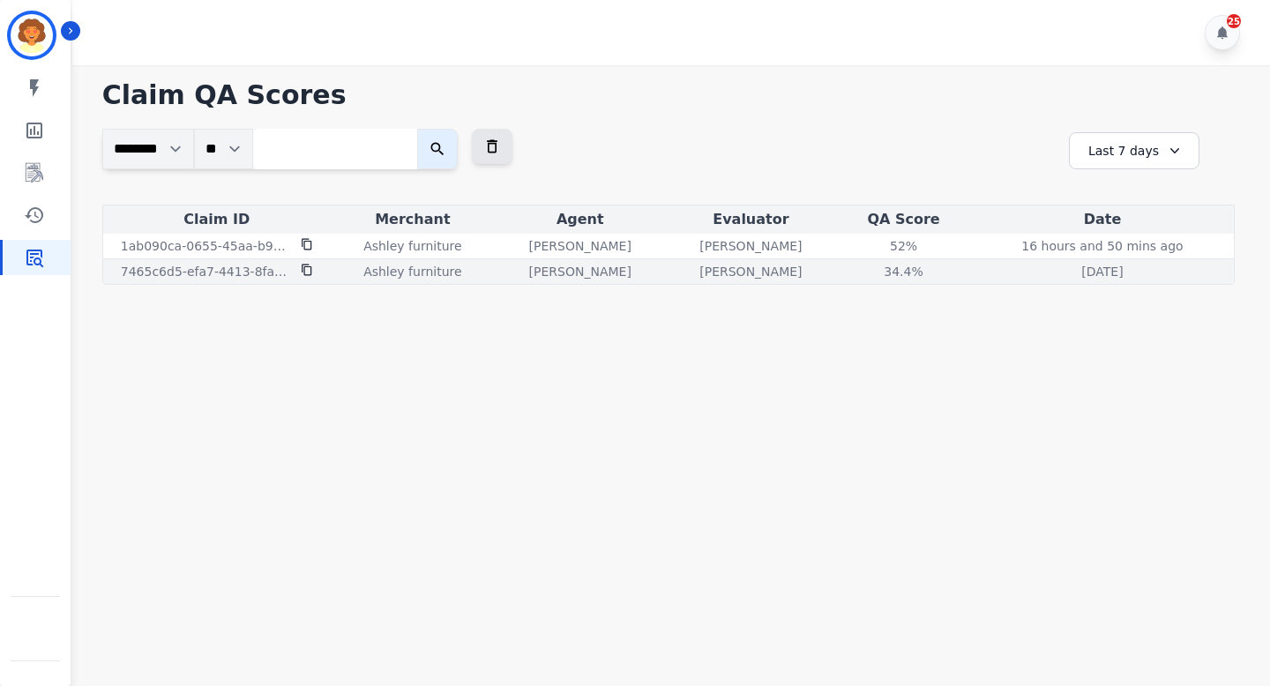
click at [881, 274] on div "34.4 %" at bounding box center [903, 272] width 79 height 18
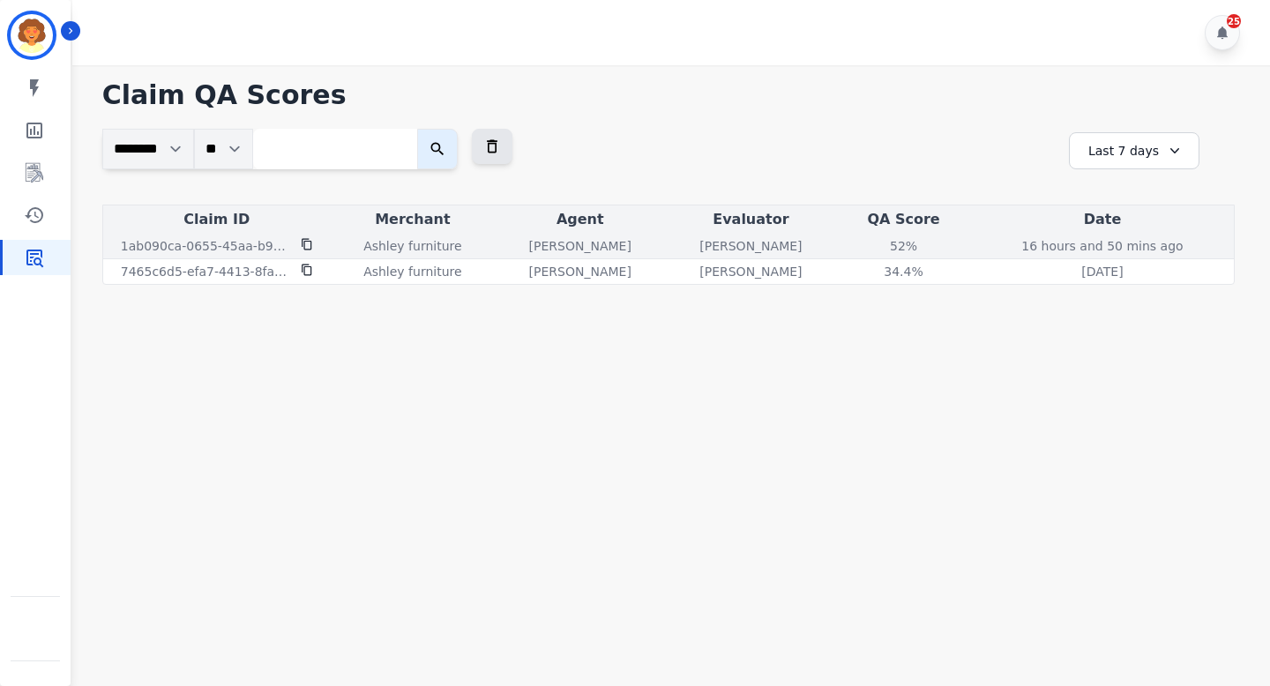
click at [754, 242] on p "Andrea Bilbrey" at bounding box center [750, 246] width 102 height 18
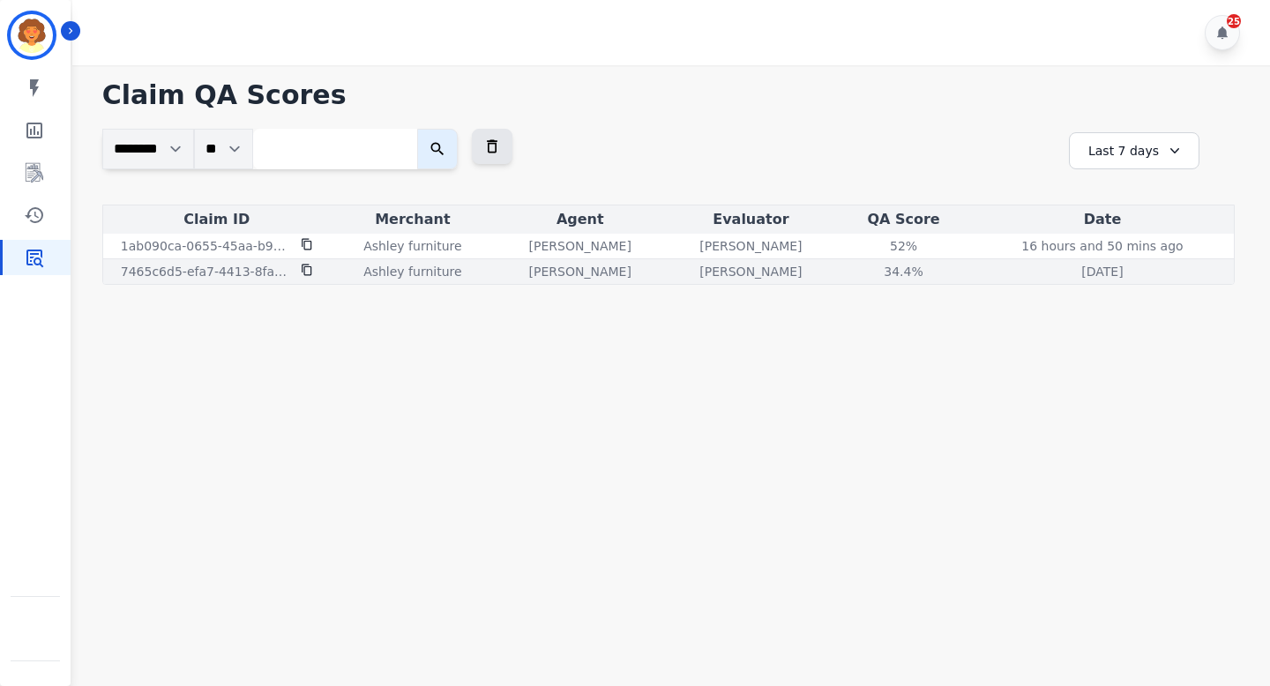
click at [744, 267] on p "Andrea Bilbrey" at bounding box center [750, 272] width 102 height 18
